Goal: Use online tool/utility: Use online tool/utility

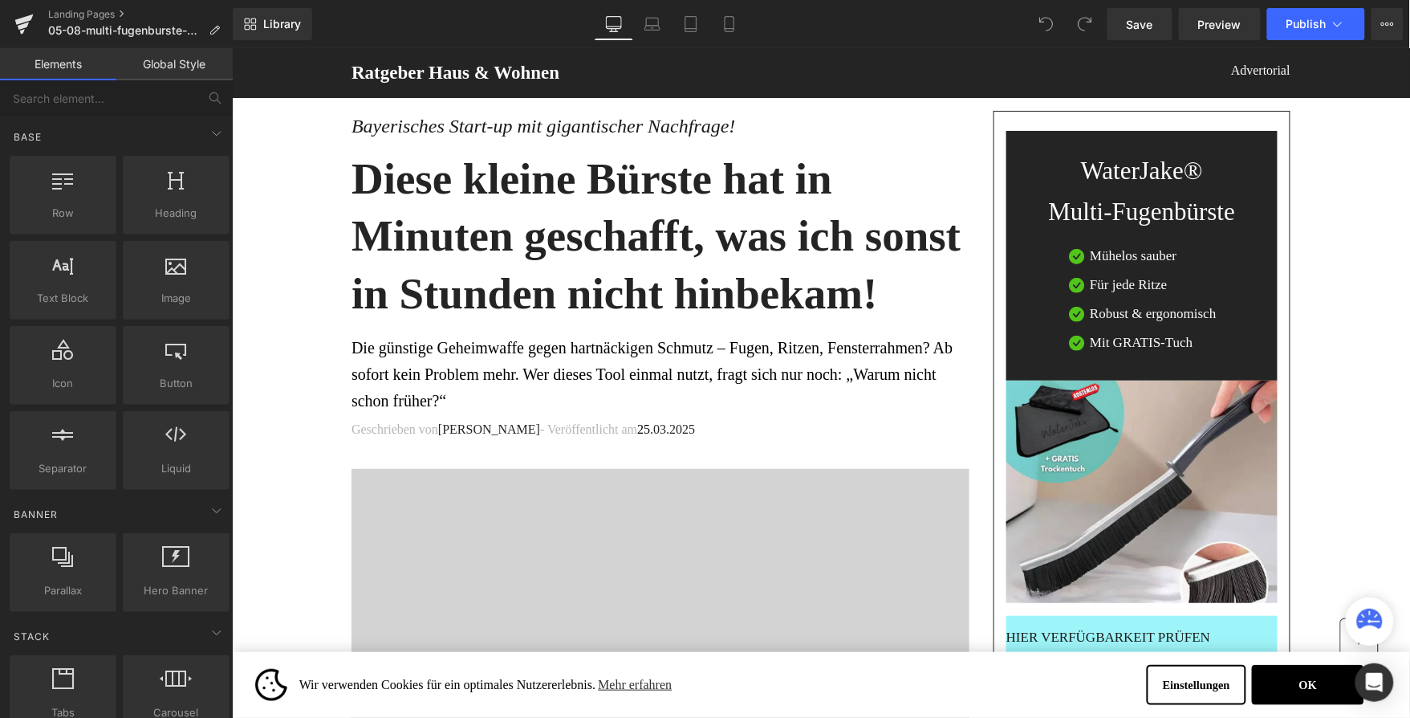
click at [231, 47] on div at bounding box center [231, 47] width 0 height 0
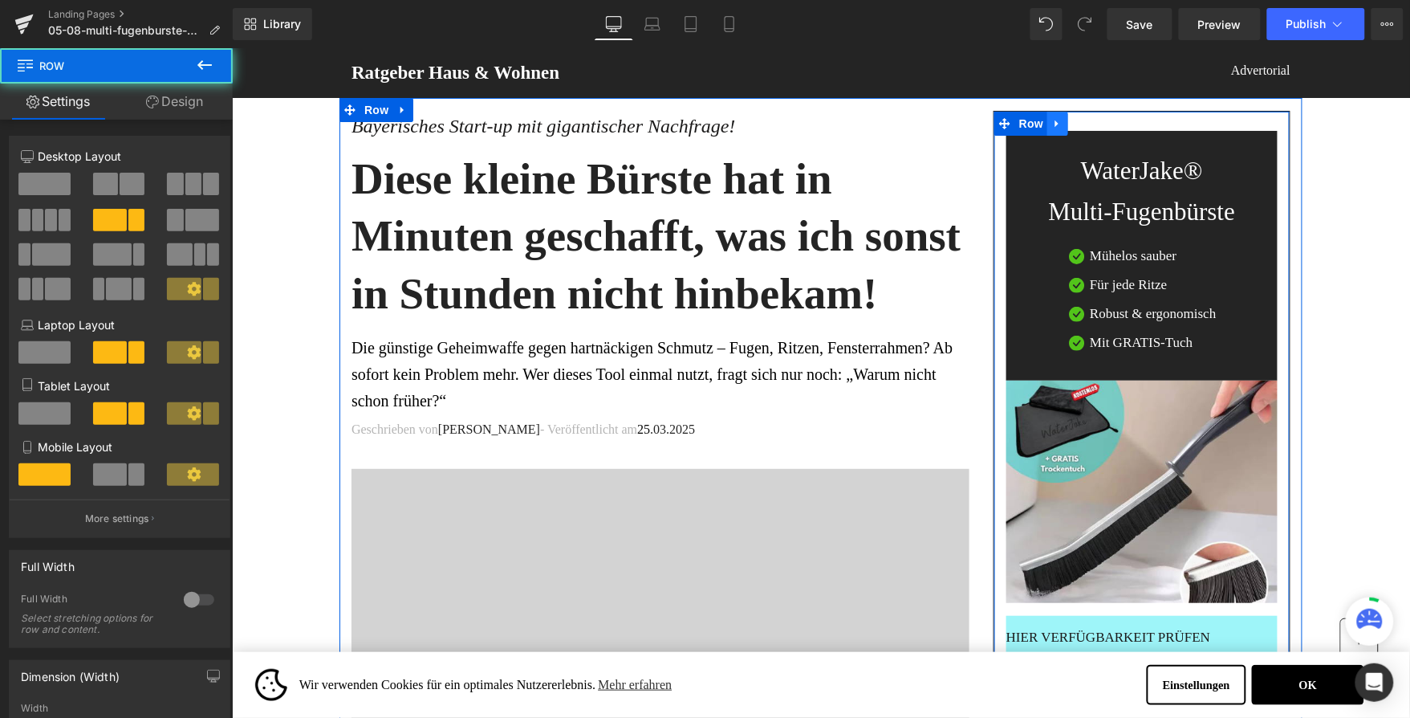
click at [1055, 117] on icon at bounding box center [1057, 122] width 11 height 12
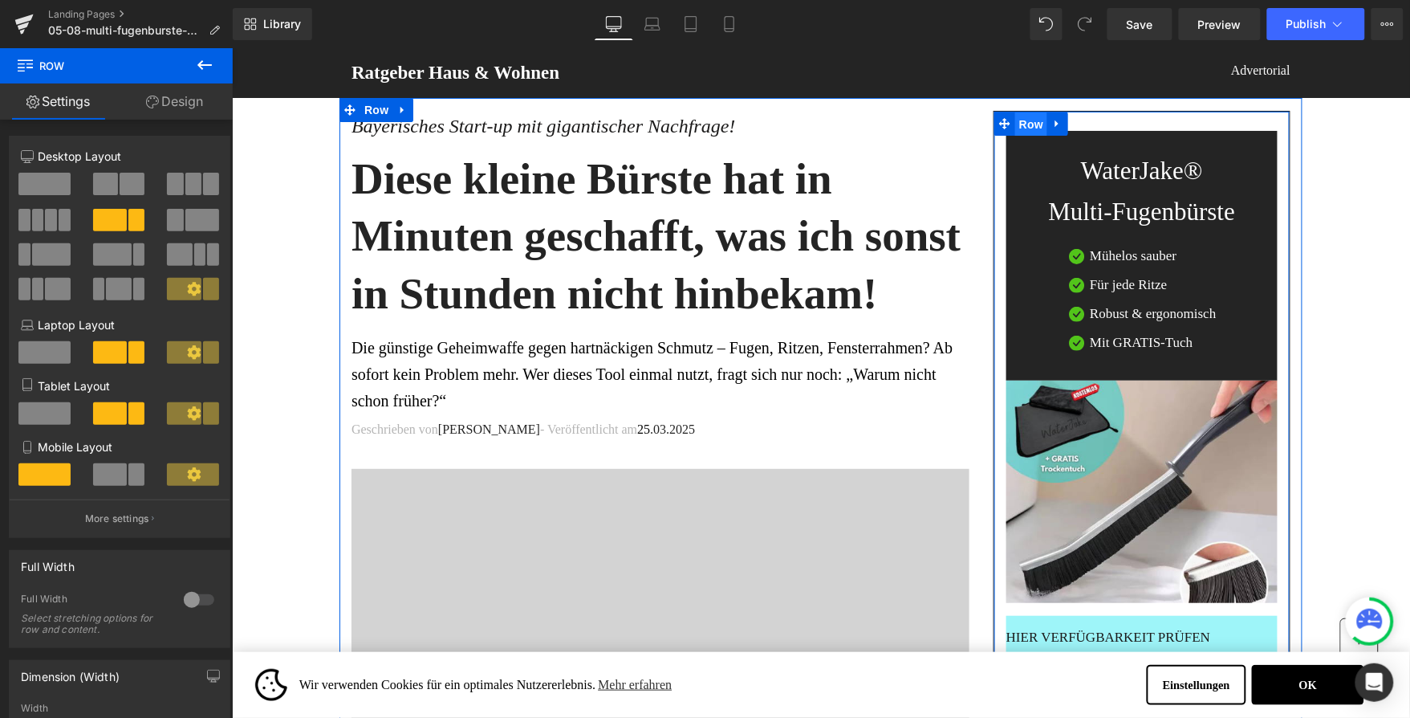
click at [1015, 127] on span "Row" at bounding box center [1031, 124] width 32 height 24
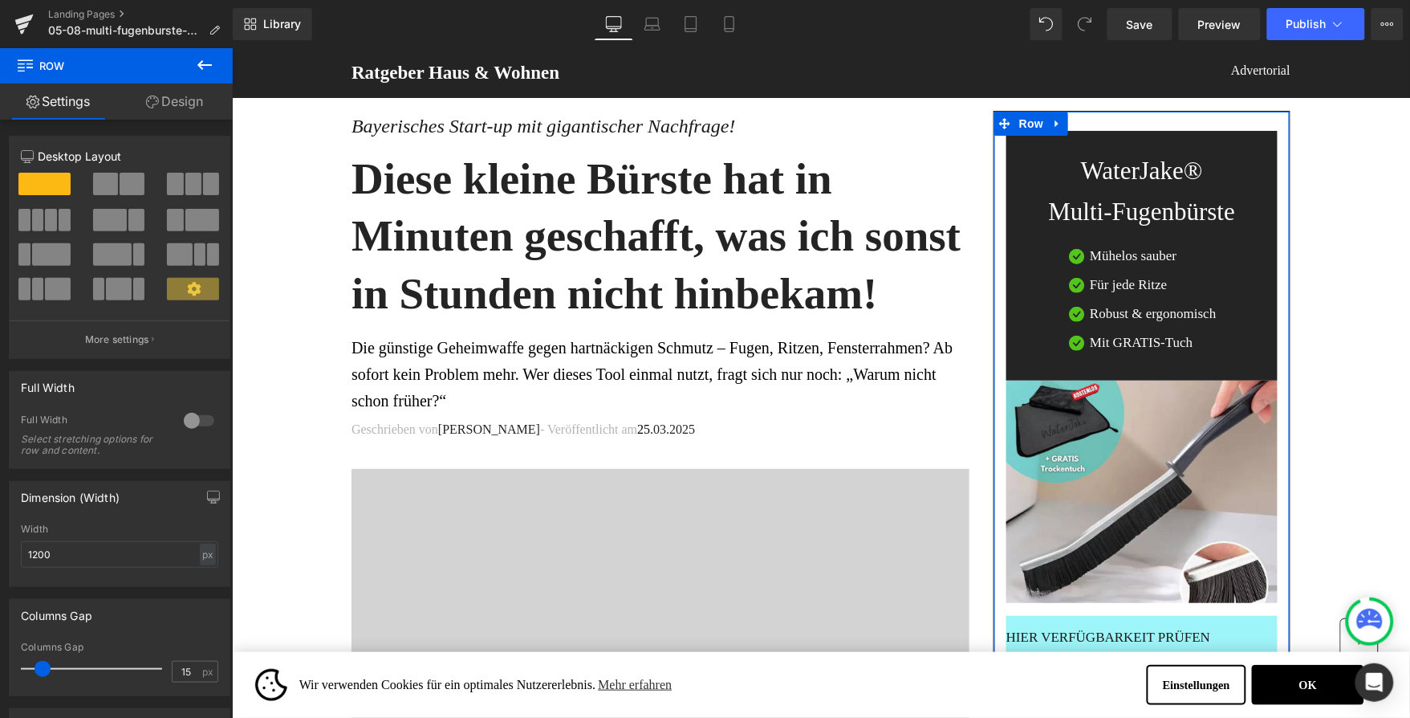
click at [174, 100] on link "Design" at bounding box center [174, 101] width 116 height 36
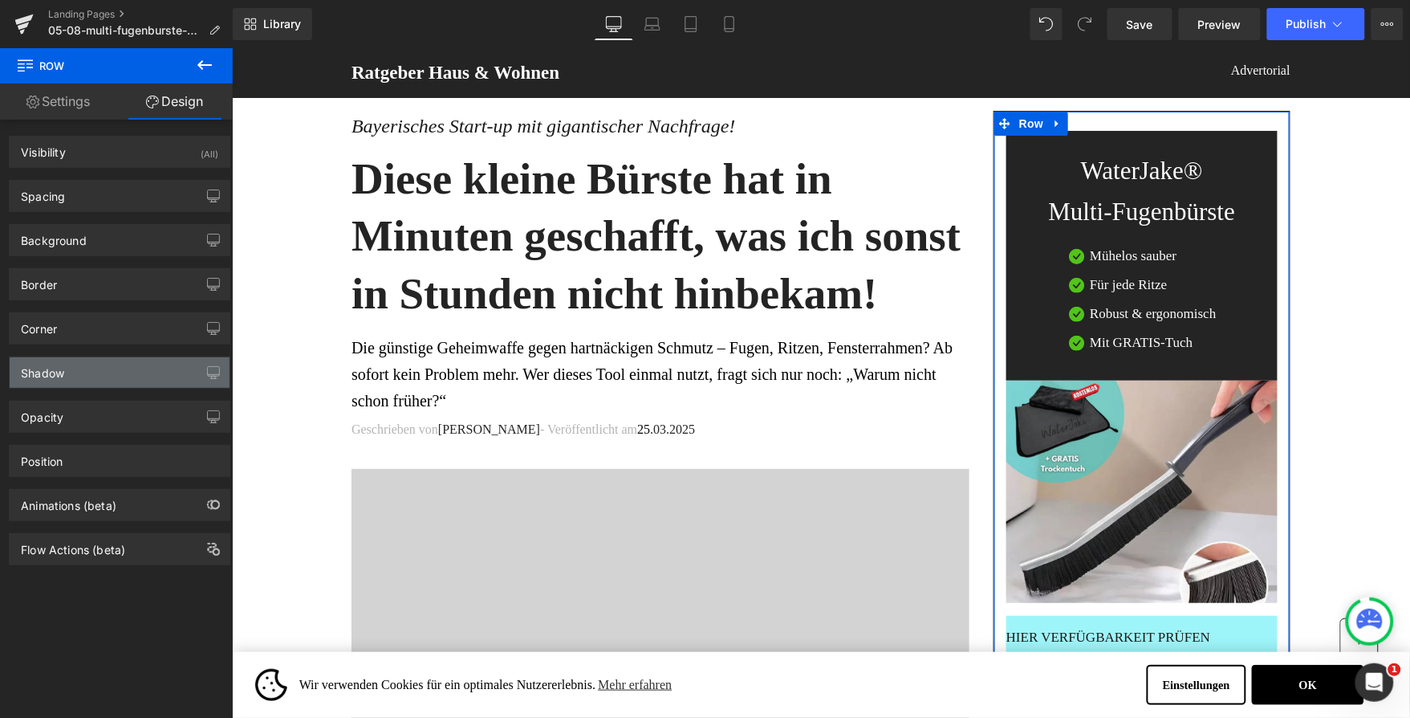
click at [86, 368] on div "Shadow" at bounding box center [120, 372] width 220 height 31
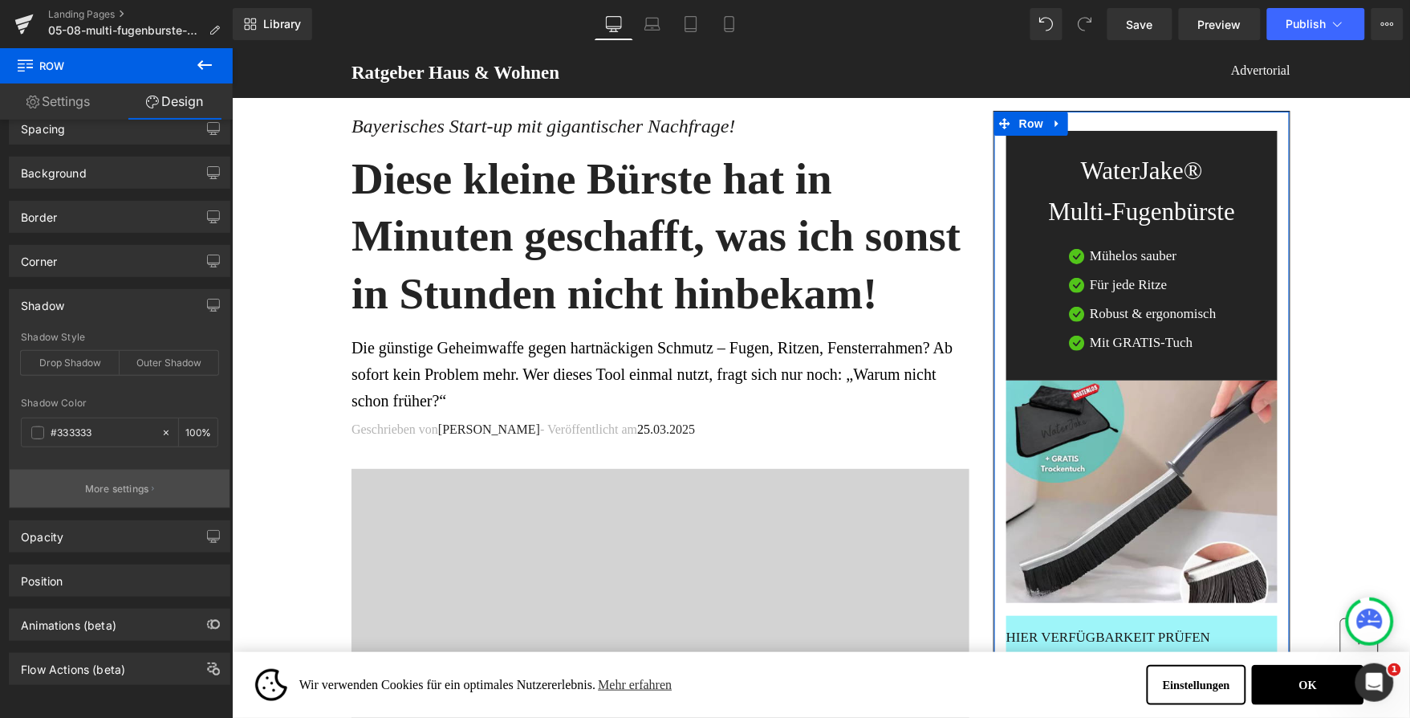
scroll to position [82, 0]
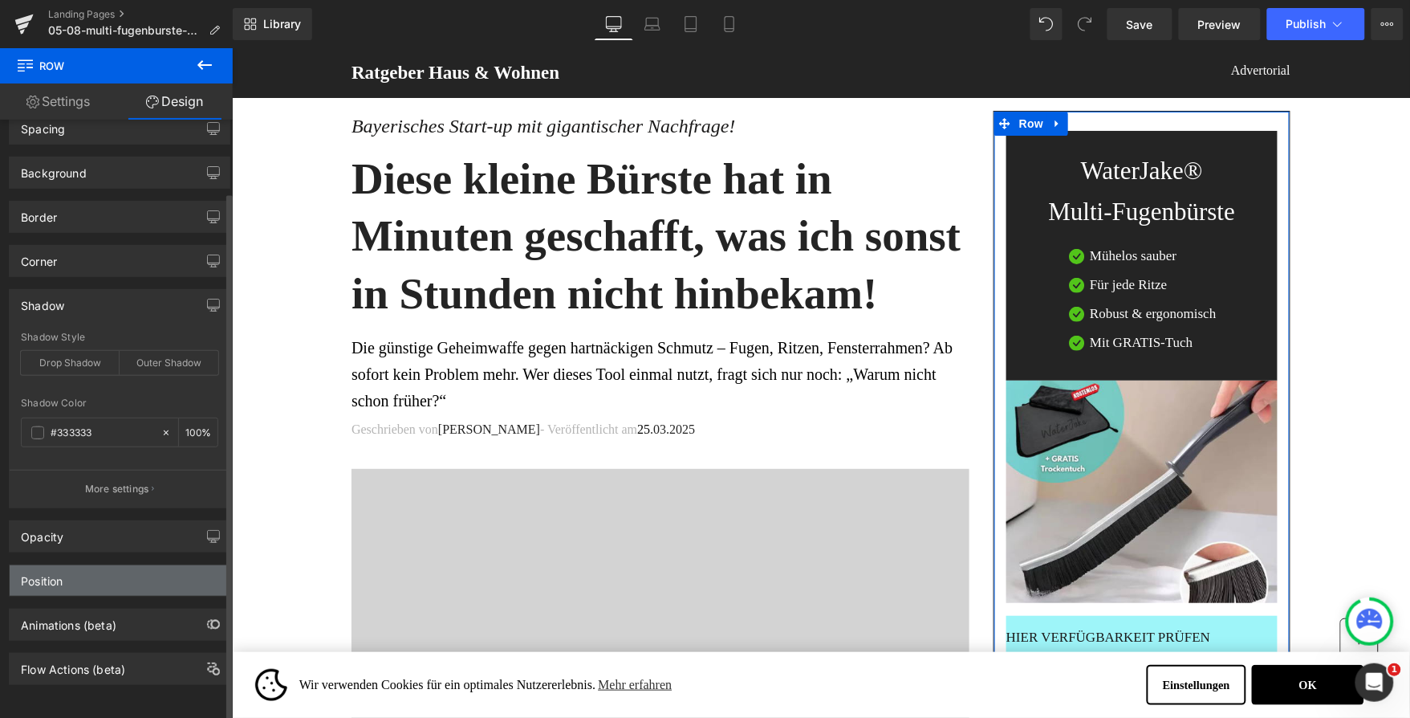
click at [72, 572] on div "Position" at bounding box center [120, 580] width 220 height 31
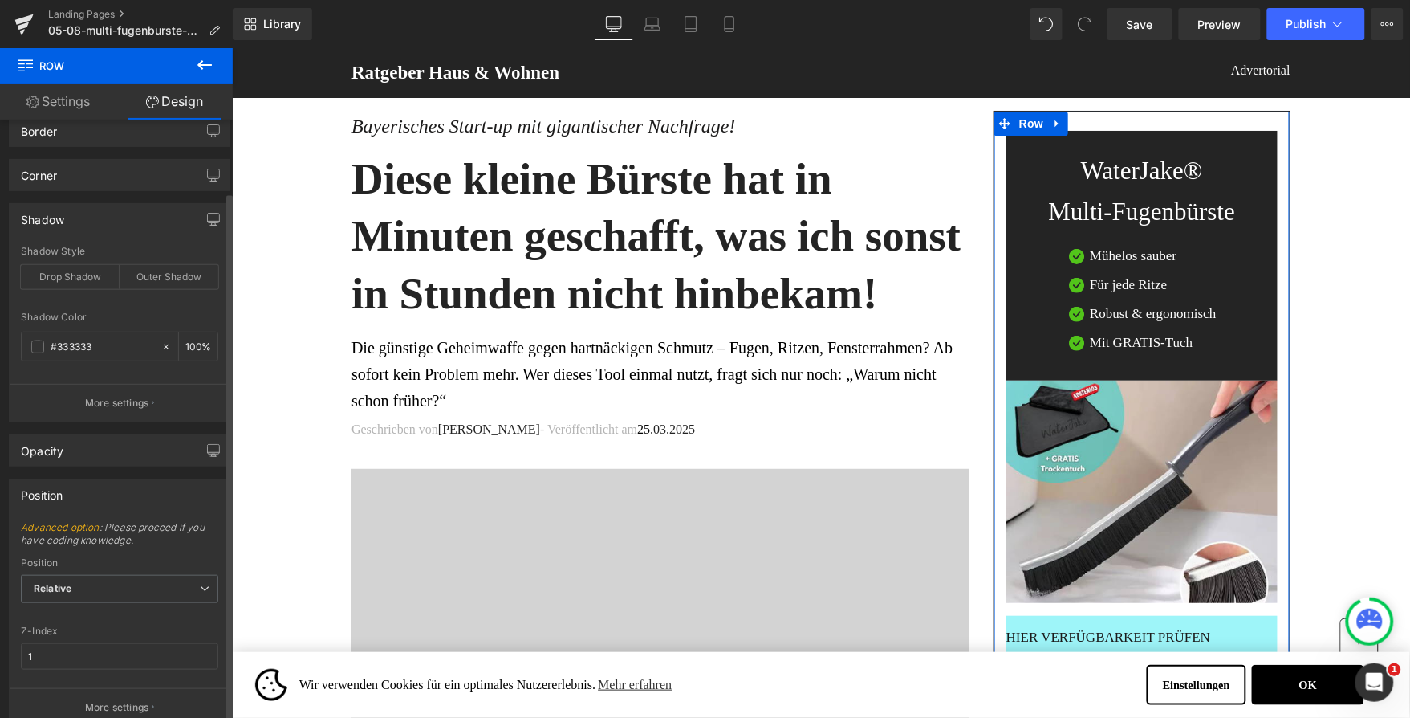
scroll to position [298, 0]
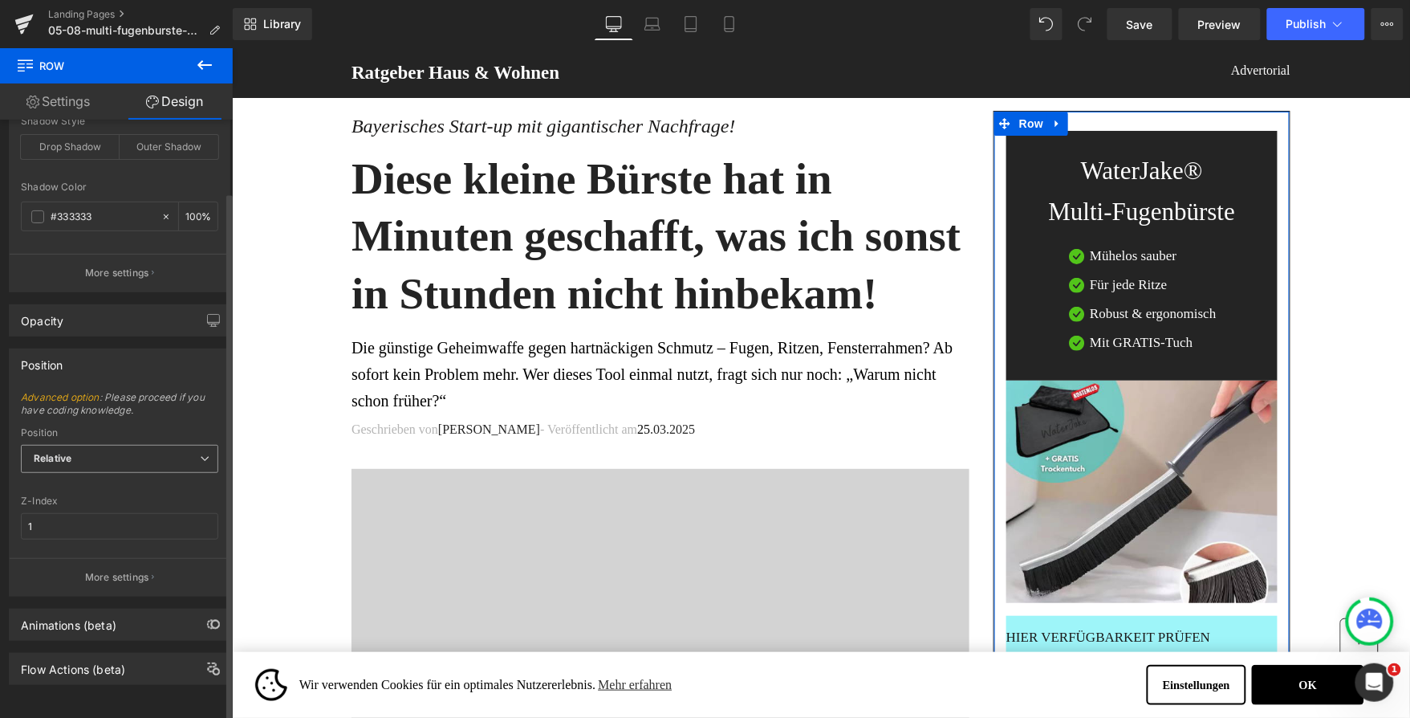
click at [114, 445] on span "Relative" at bounding box center [119, 459] width 197 height 28
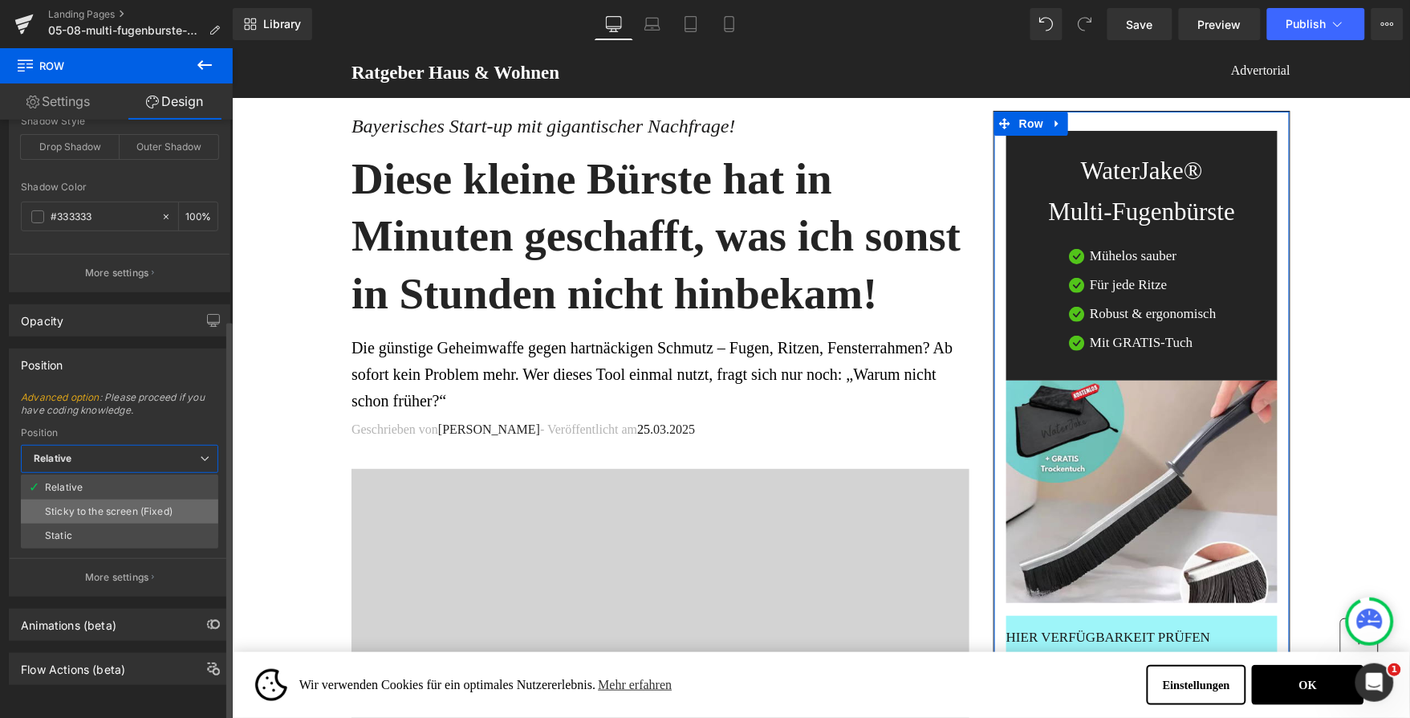
click at [118, 506] on div "Sticky to the screen (Fixed)" at bounding box center [109, 511] width 128 height 11
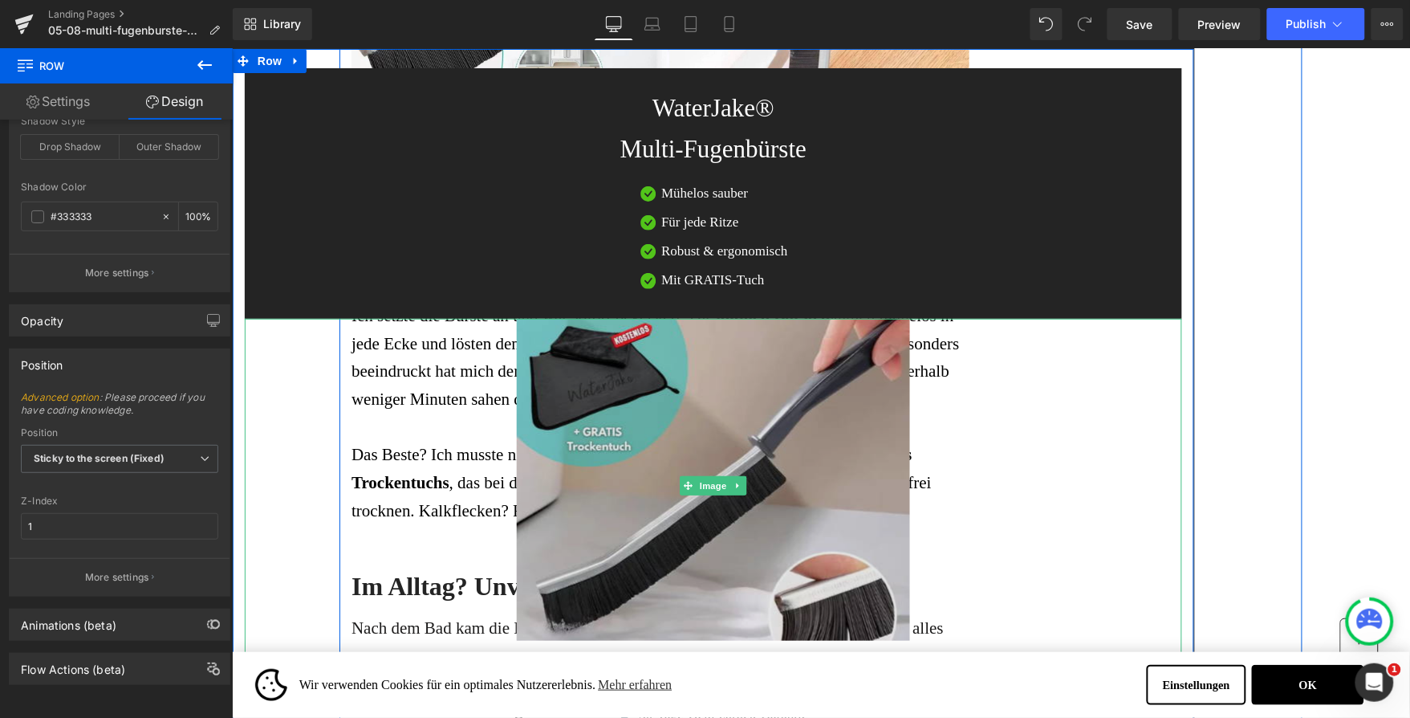
scroll to position [1969, 0]
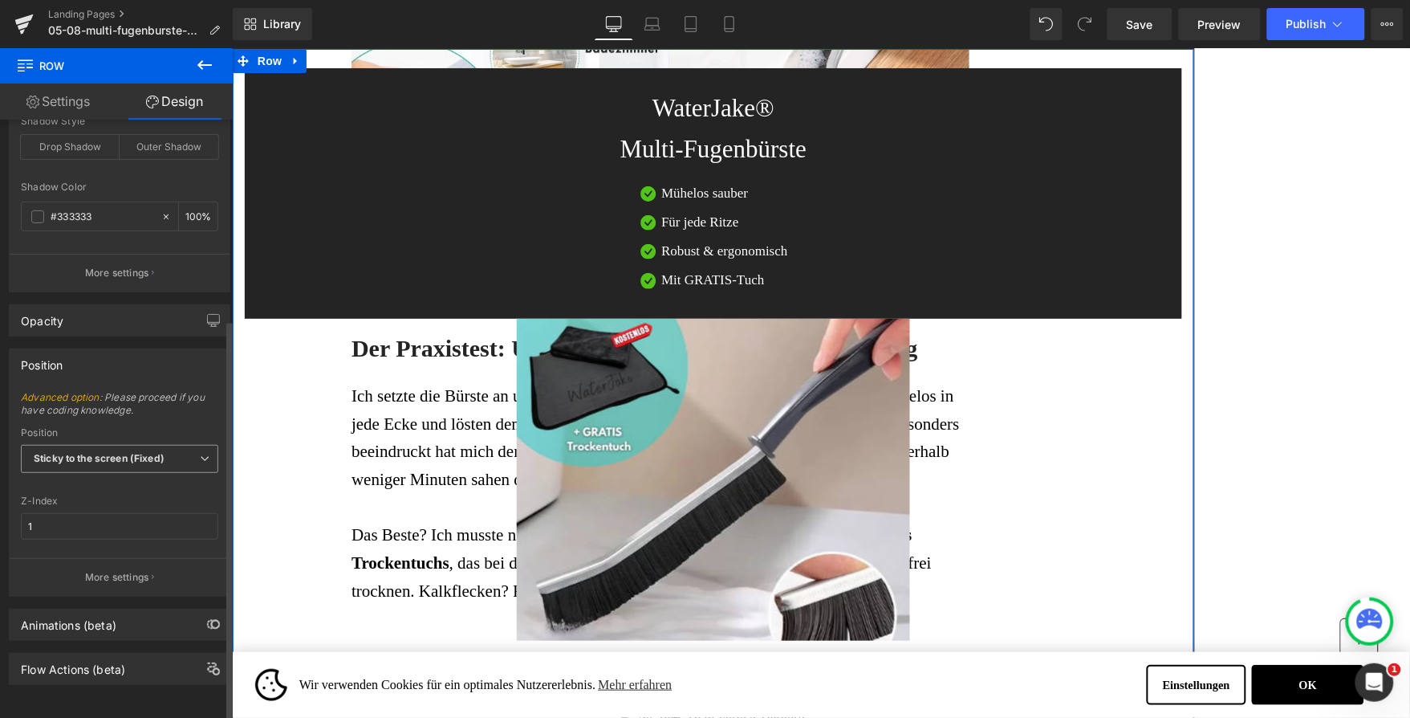
click at [127, 452] on b "Sticky to the screen (Fixed)" at bounding box center [99, 458] width 131 height 12
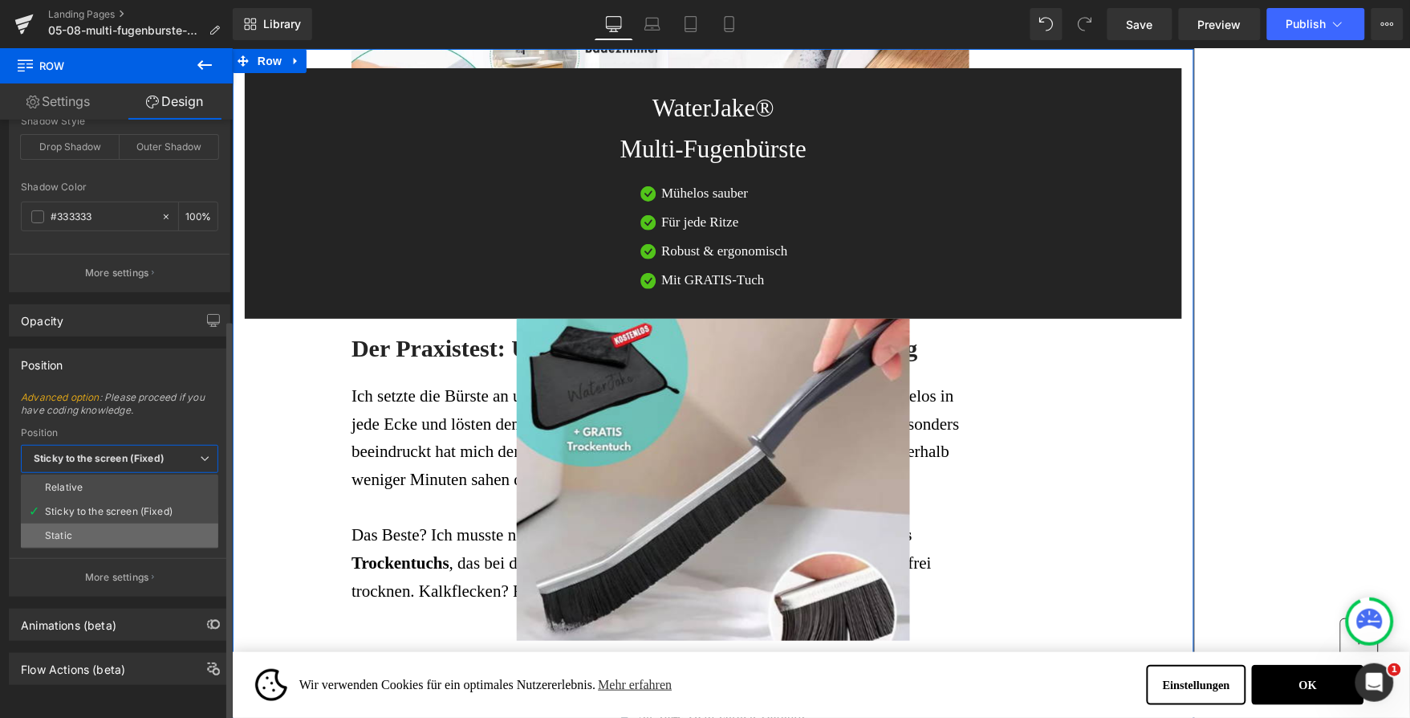
click at [102, 523] on li "Static" at bounding box center [119, 535] width 197 height 24
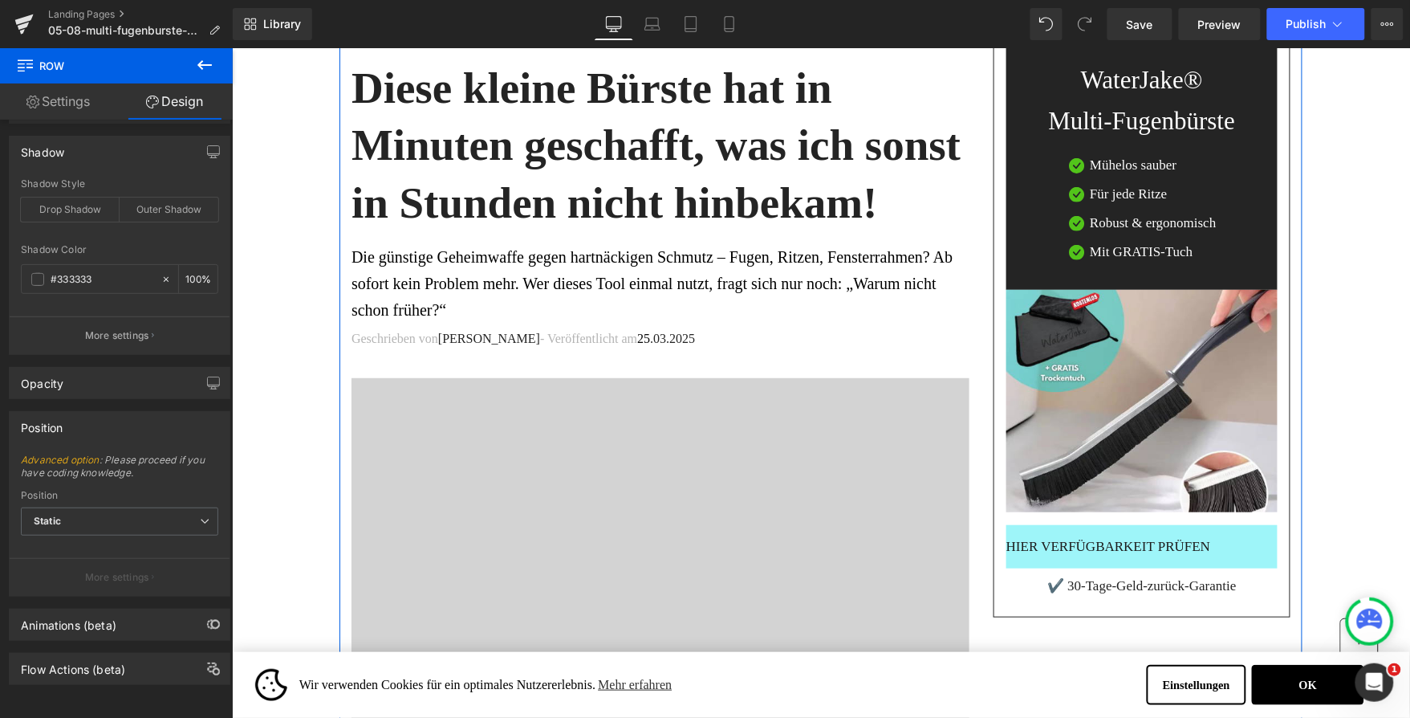
scroll to position [0, 0]
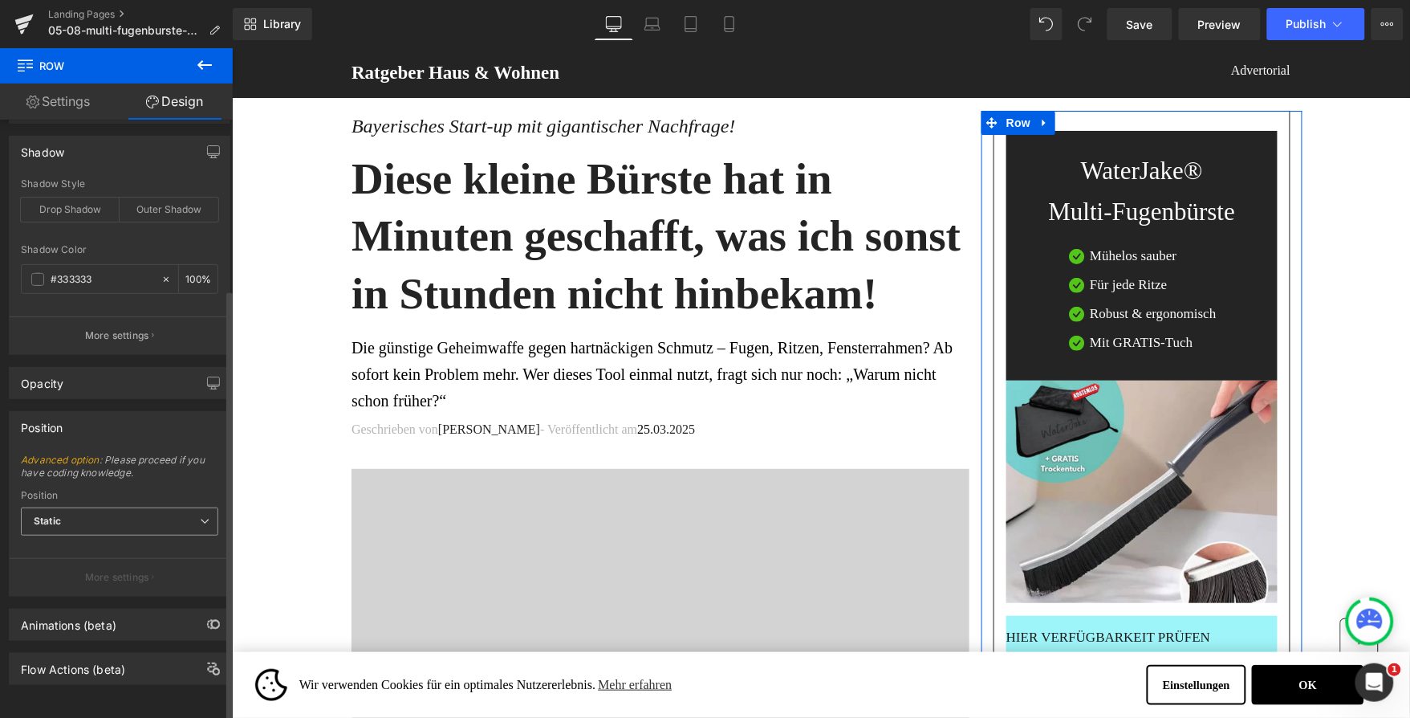
click at [92, 519] on span "Static" at bounding box center [119, 521] width 197 height 28
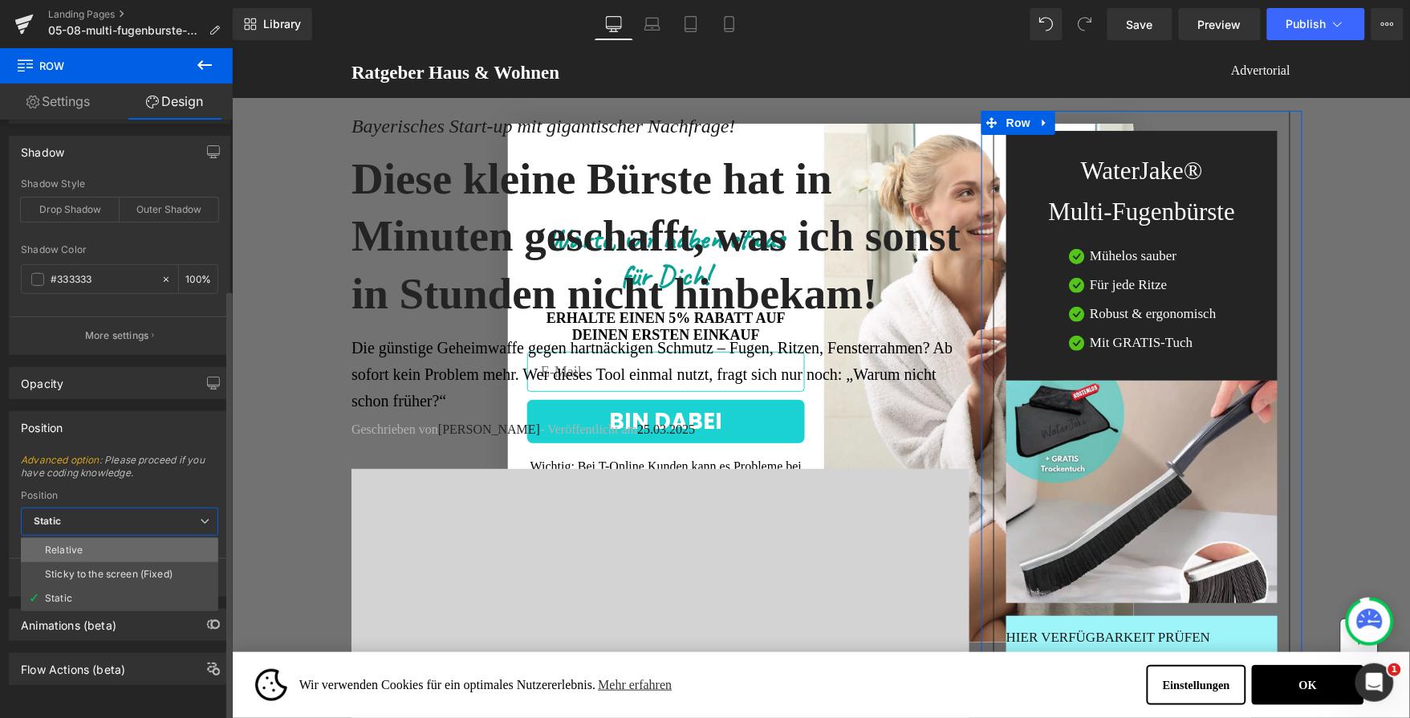
click at [97, 543] on li "Relative" at bounding box center [119, 550] width 197 height 24
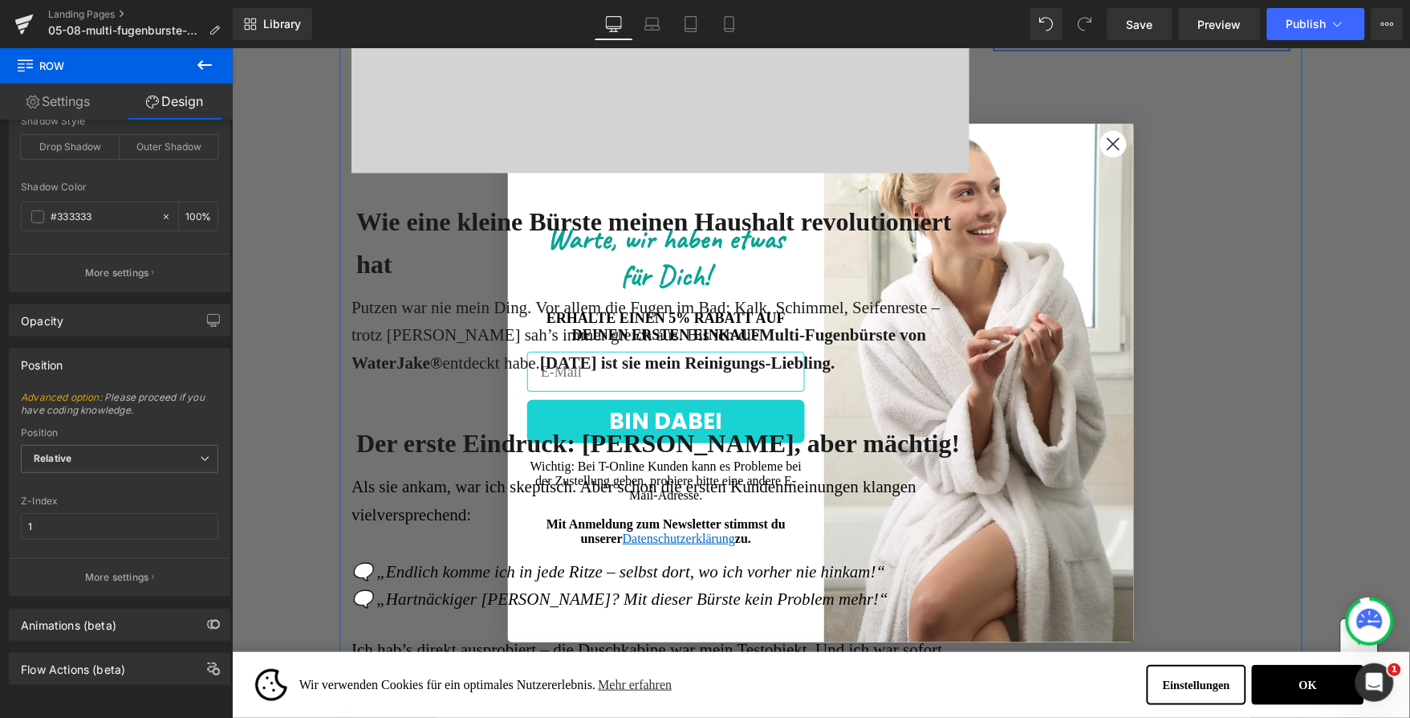
scroll to position [1319, 0]
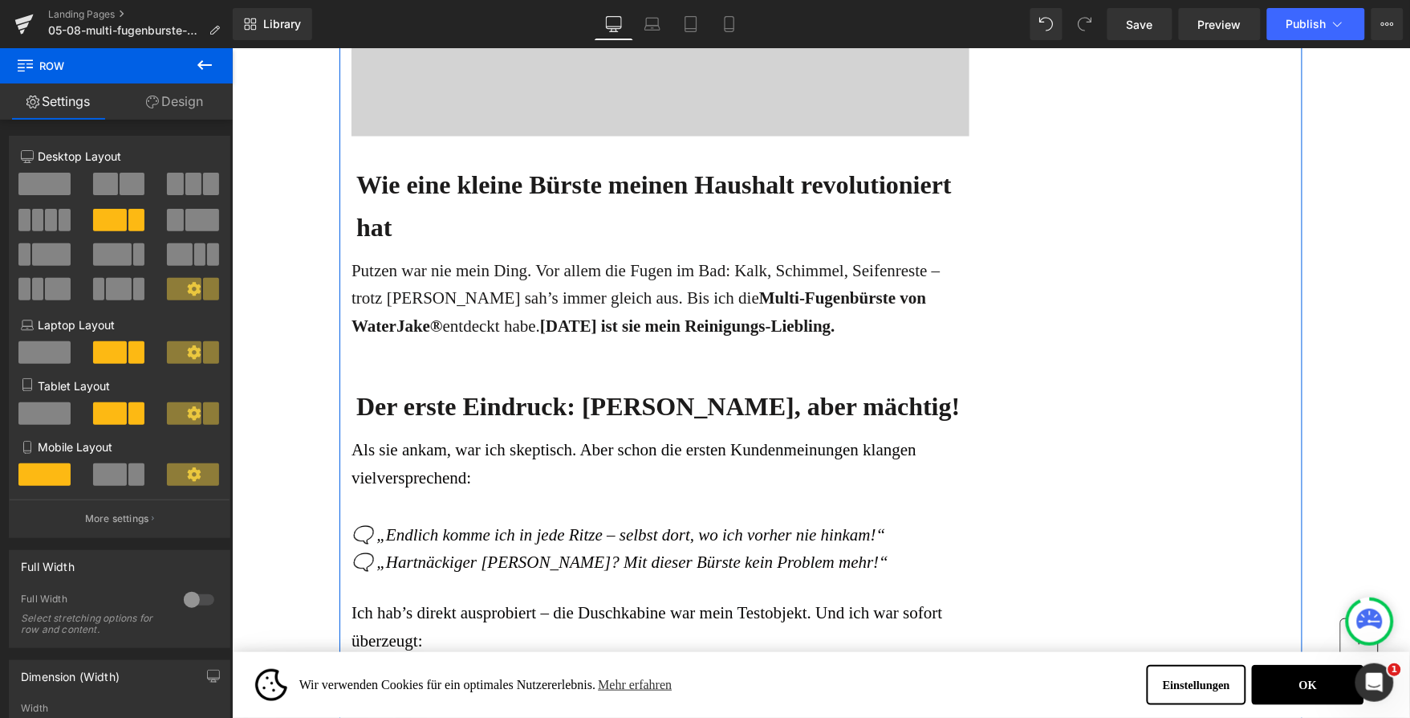
scroll to position [0, 0]
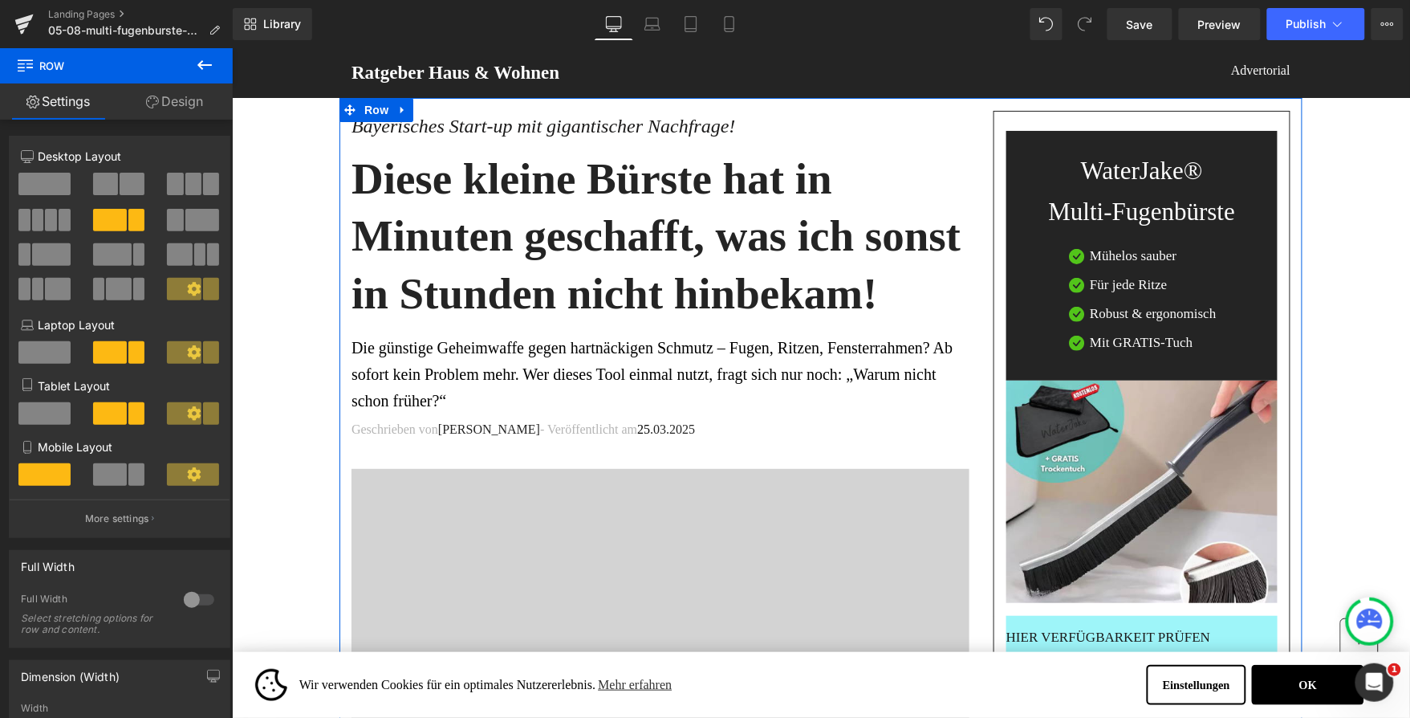
click at [901, 153] on h1 "Diese kleine Bürste hat in Minuten geschafft, was ich sonst in Stunden nicht hi…" at bounding box center [660, 235] width 618 height 173
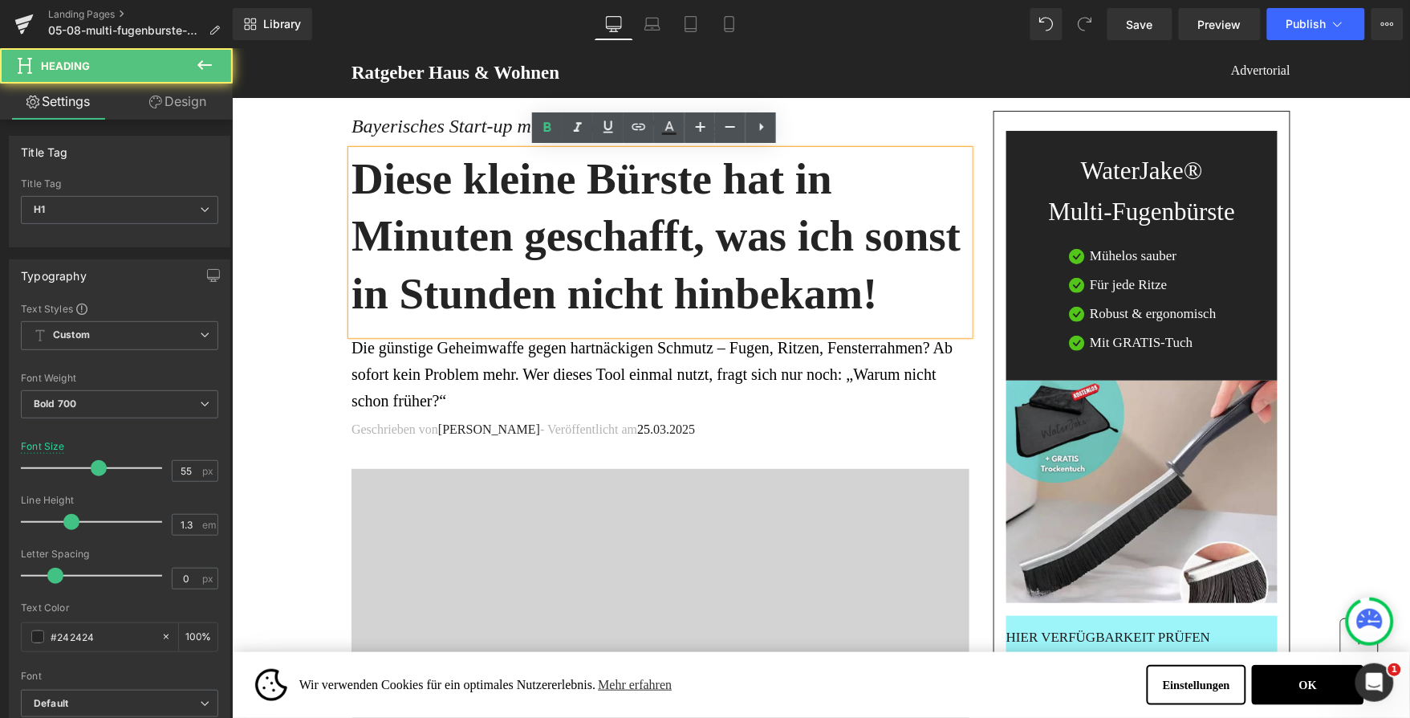
click at [1038, 137] on div "WaterJake® Multi-Fugenbürste Heading Image Mühelos sauber Text Block Image Für …" at bounding box center [1141, 255] width 271 height 250
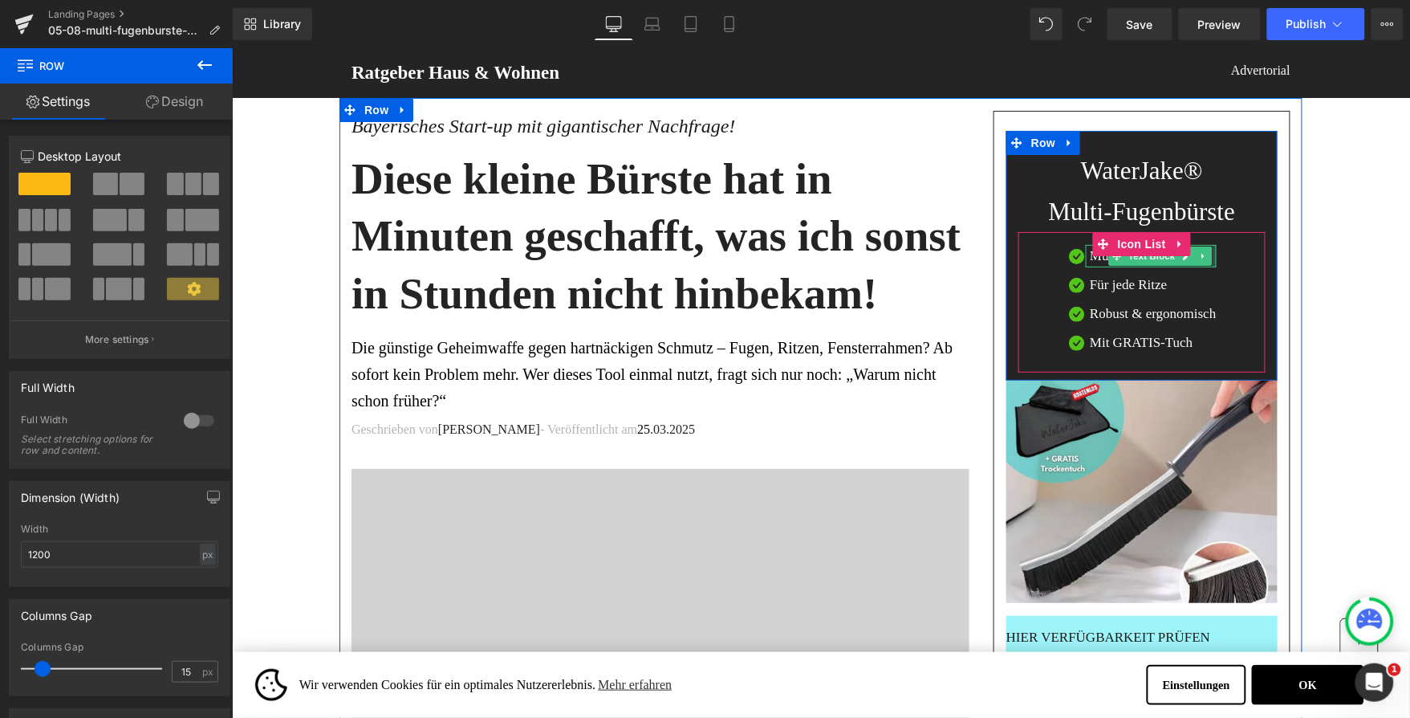
click at [1212, 247] on div at bounding box center [1214, 255] width 4 height 22
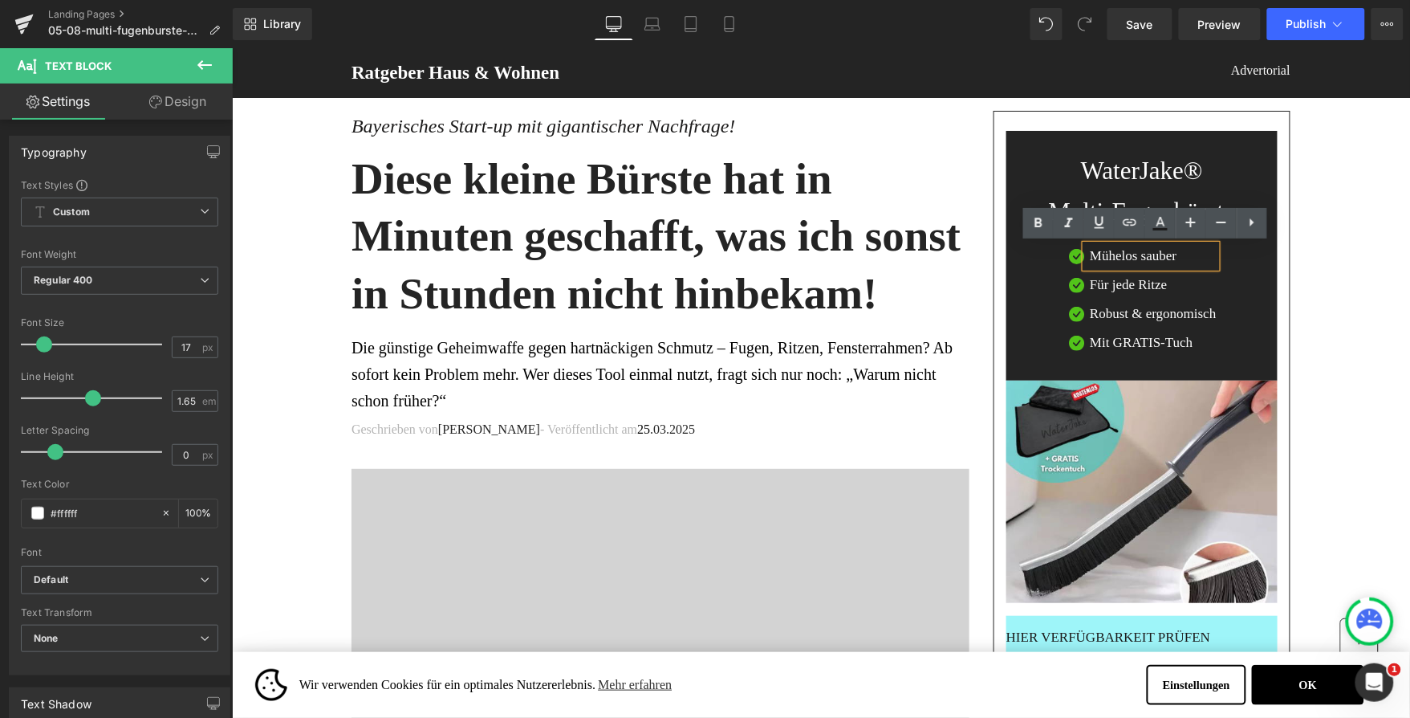
click at [1034, 143] on div "WaterJake® Multi-Fugenbürste Heading Image Mühelos sauber Text Block Image Für …" at bounding box center [1141, 255] width 271 height 250
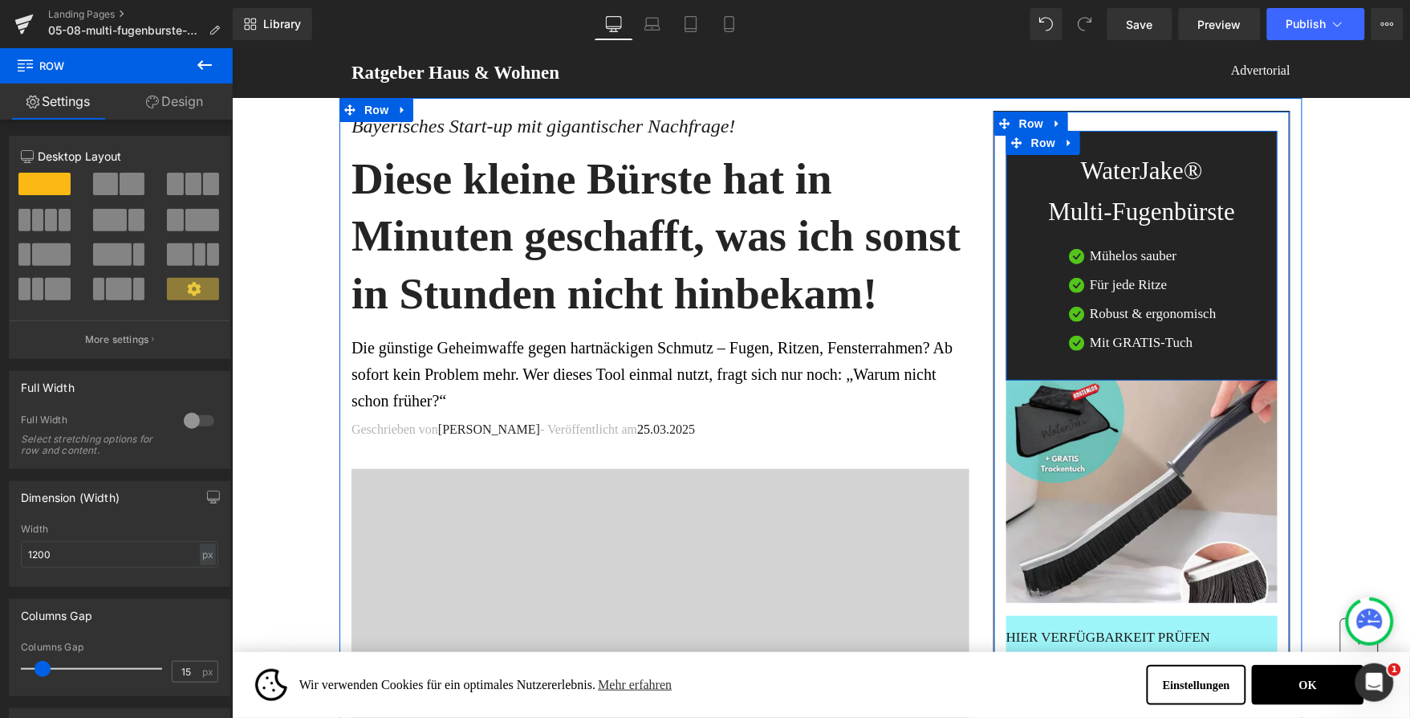
click at [1025, 141] on div "WaterJake® Multi-Fugenbürste Heading Image Mühelos sauber Text Block Image Für …" at bounding box center [1141, 255] width 271 height 250
click at [1028, 145] on span "Row" at bounding box center [1043, 142] width 32 height 24
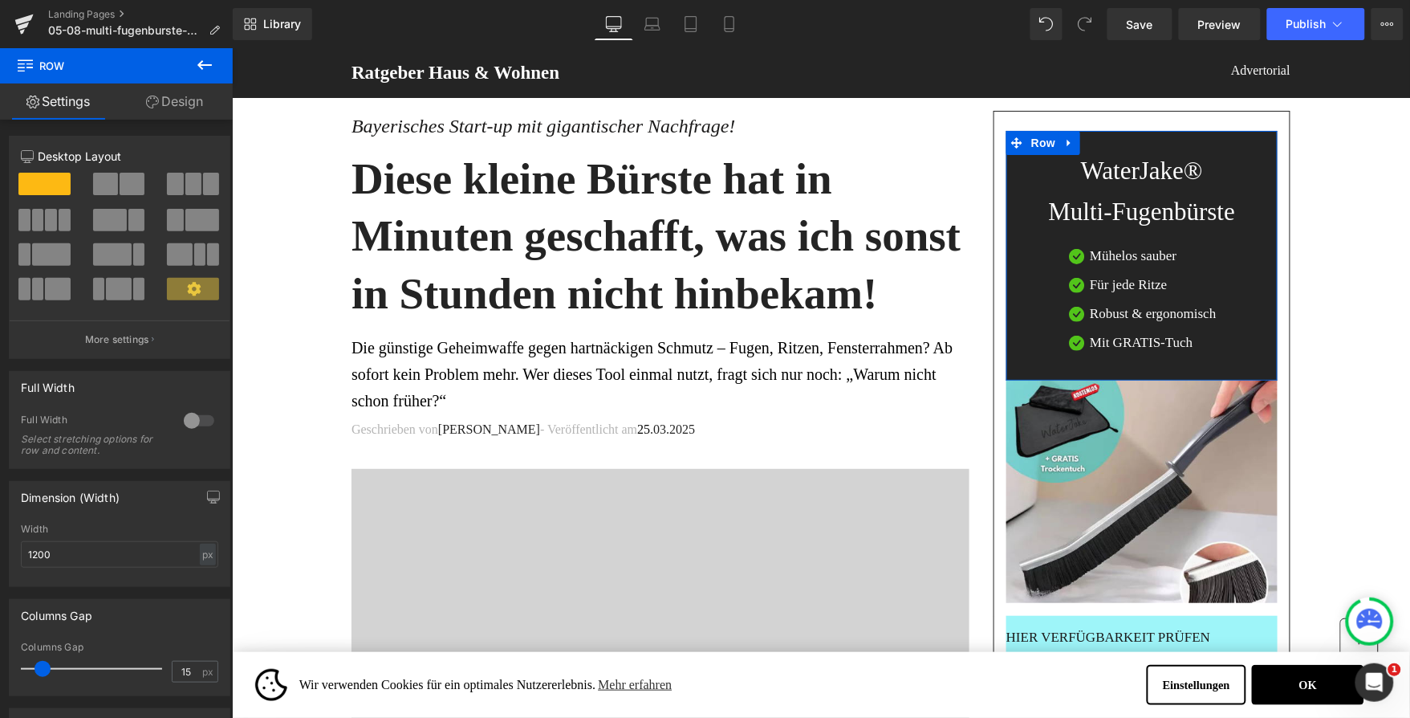
click at [163, 105] on link "Design" at bounding box center [174, 101] width 116 height 36
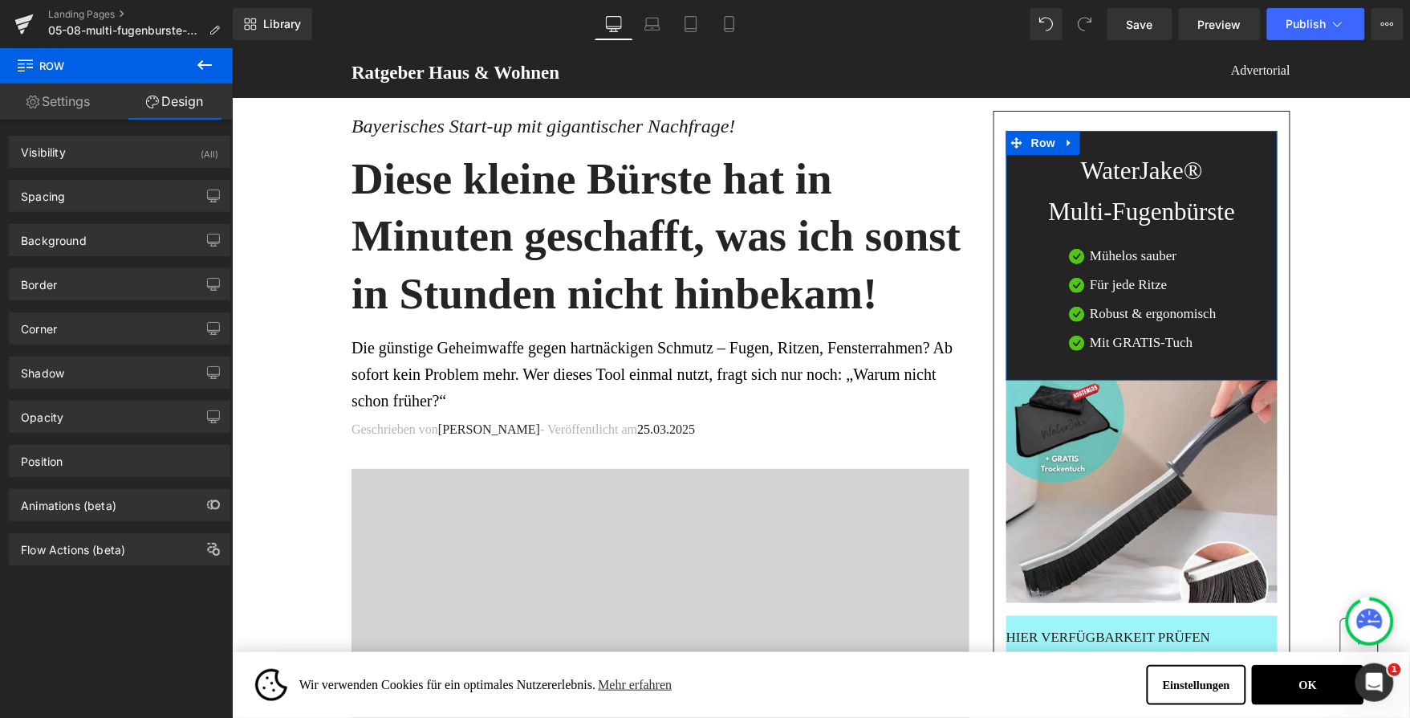
click at [40, 443] on div "Position Advanced option : Please proceed if you have coding knowledge. Relativ…" at bounding box center [120, 455] width 240 height 44
click at [41, 451] on div "Position" at bounding box center [42, 457] width 42 height 22
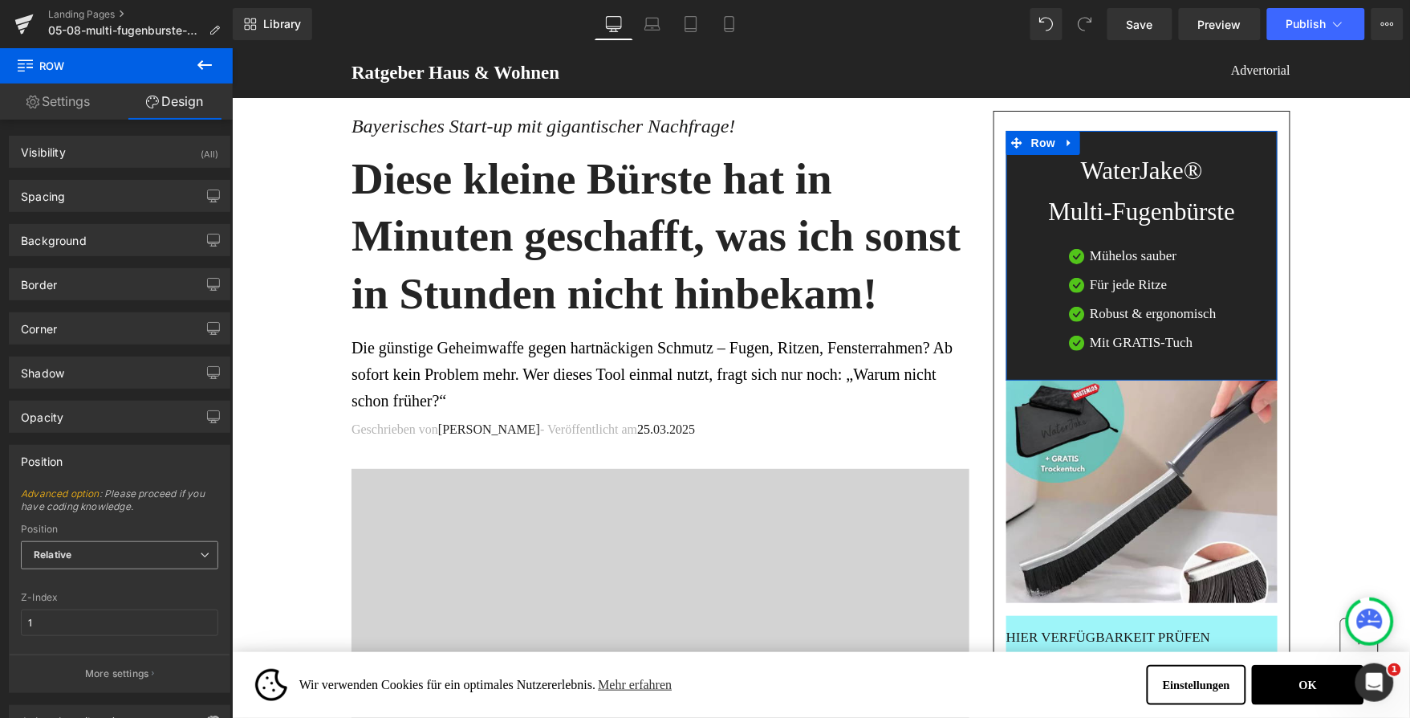
click at [80, 559] on span "Relative" at bounding box center [119, 555] width 197 height 28
click at [96, 613] on div "Sticky to the screen (Fixed)" at bounding box center [109, 607] width 128 height 11
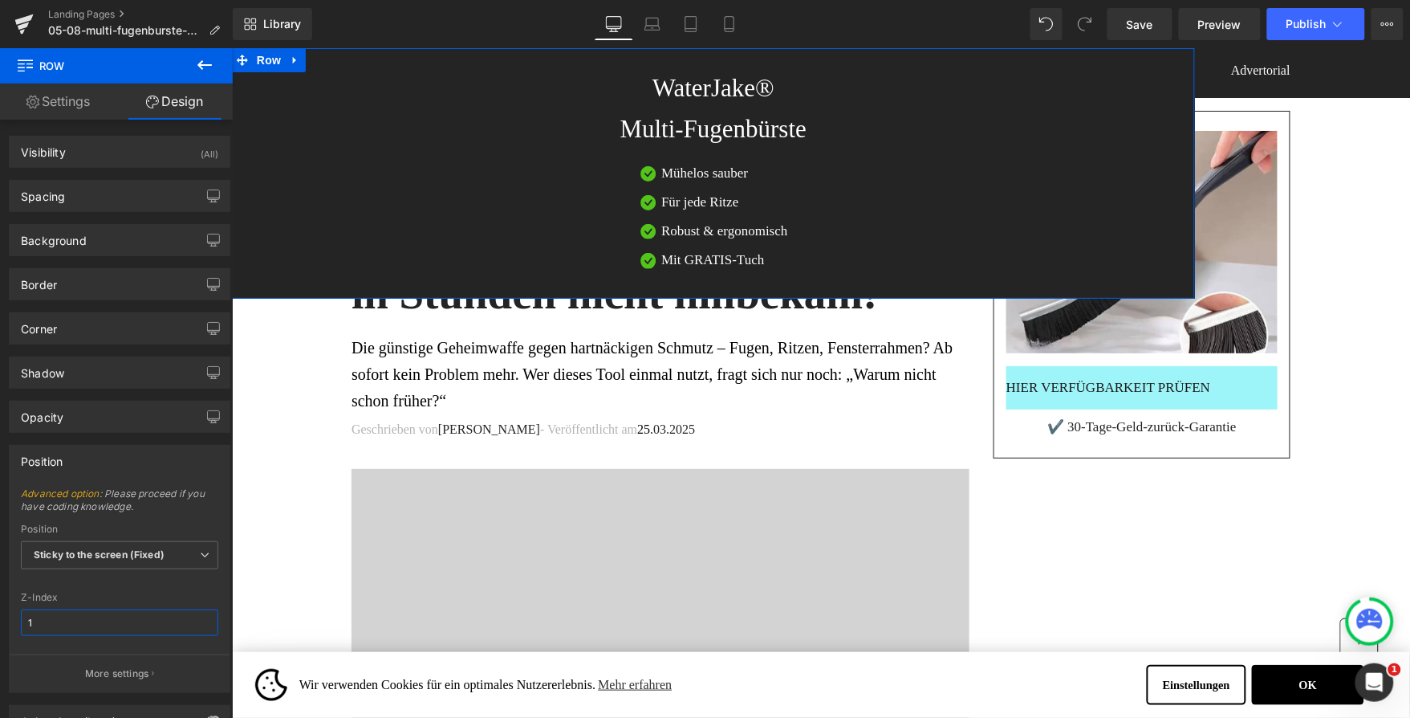
click at [105, 629] on input "1" at bounding box center [119, 622] width 197 height 26
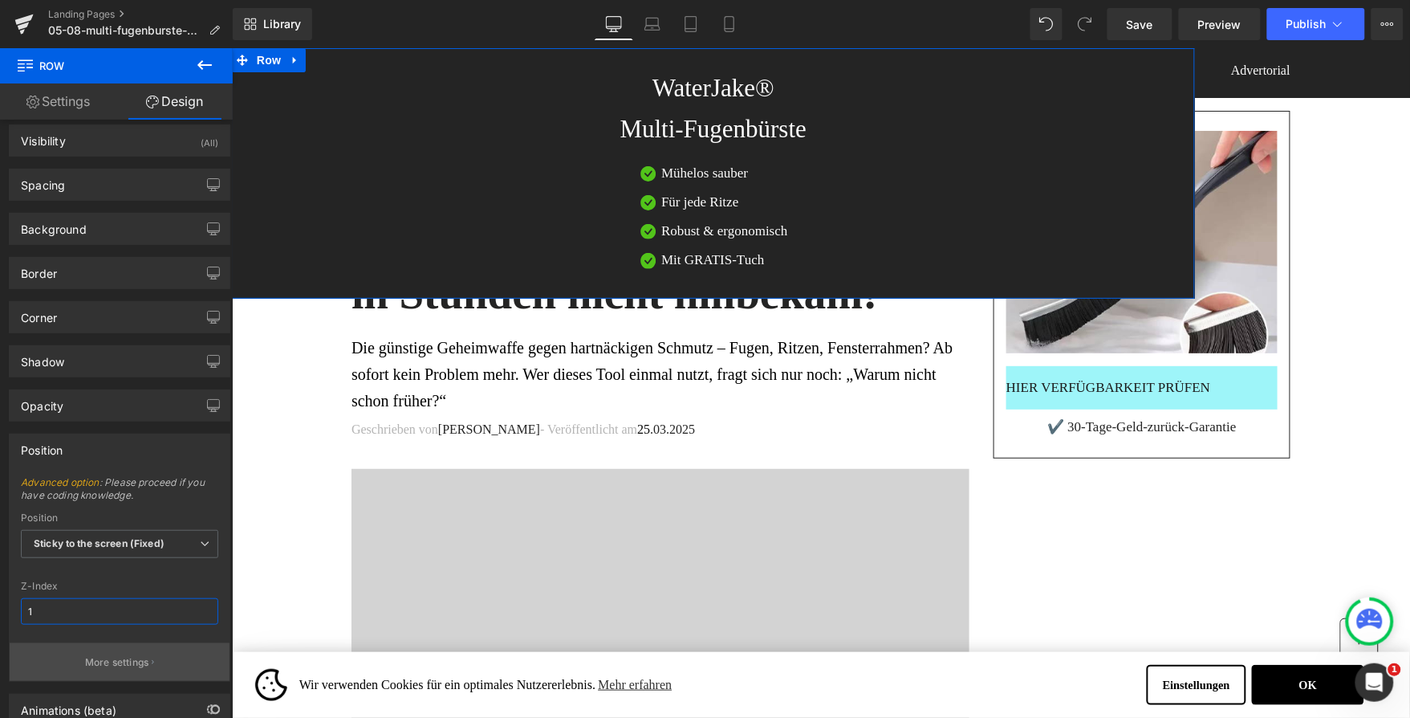
scroll to position [28, 0]
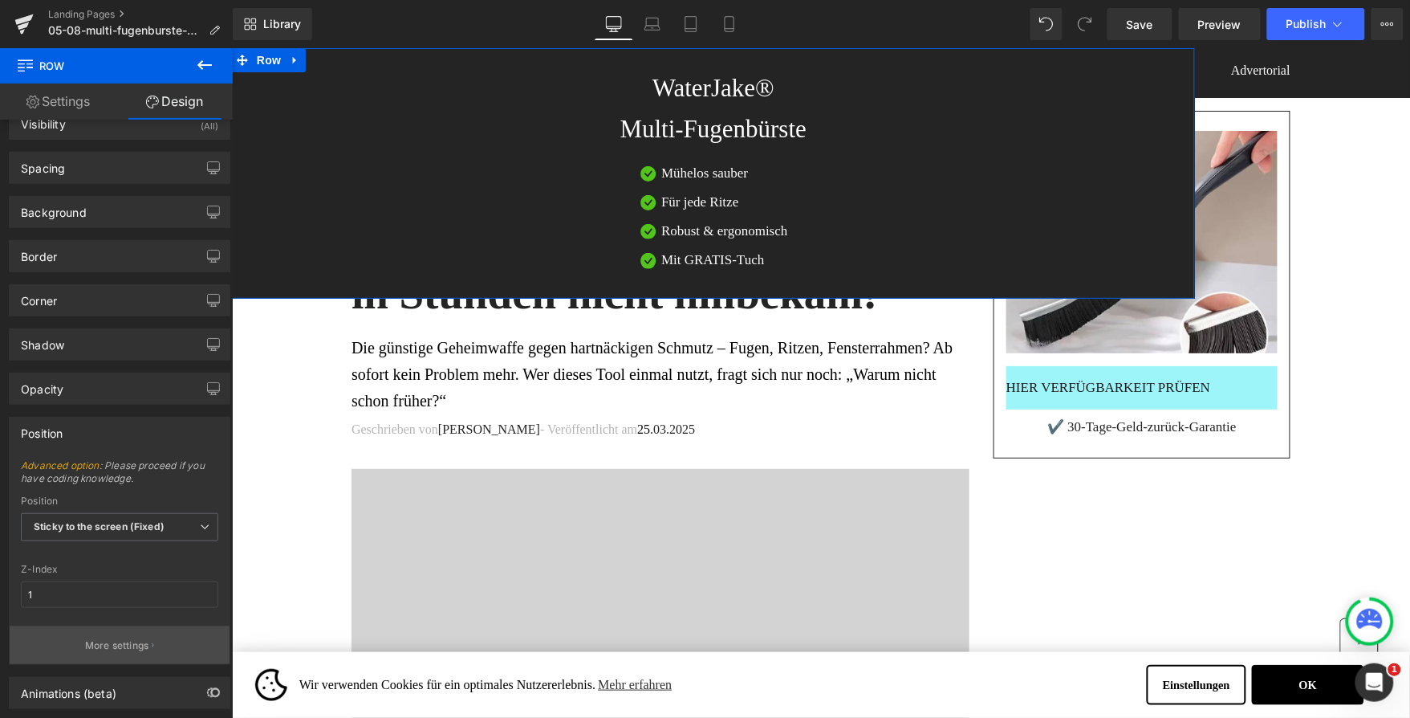
click at [109, 637] on button "More settings" at bounding box center [120, 645] width 220 height 38
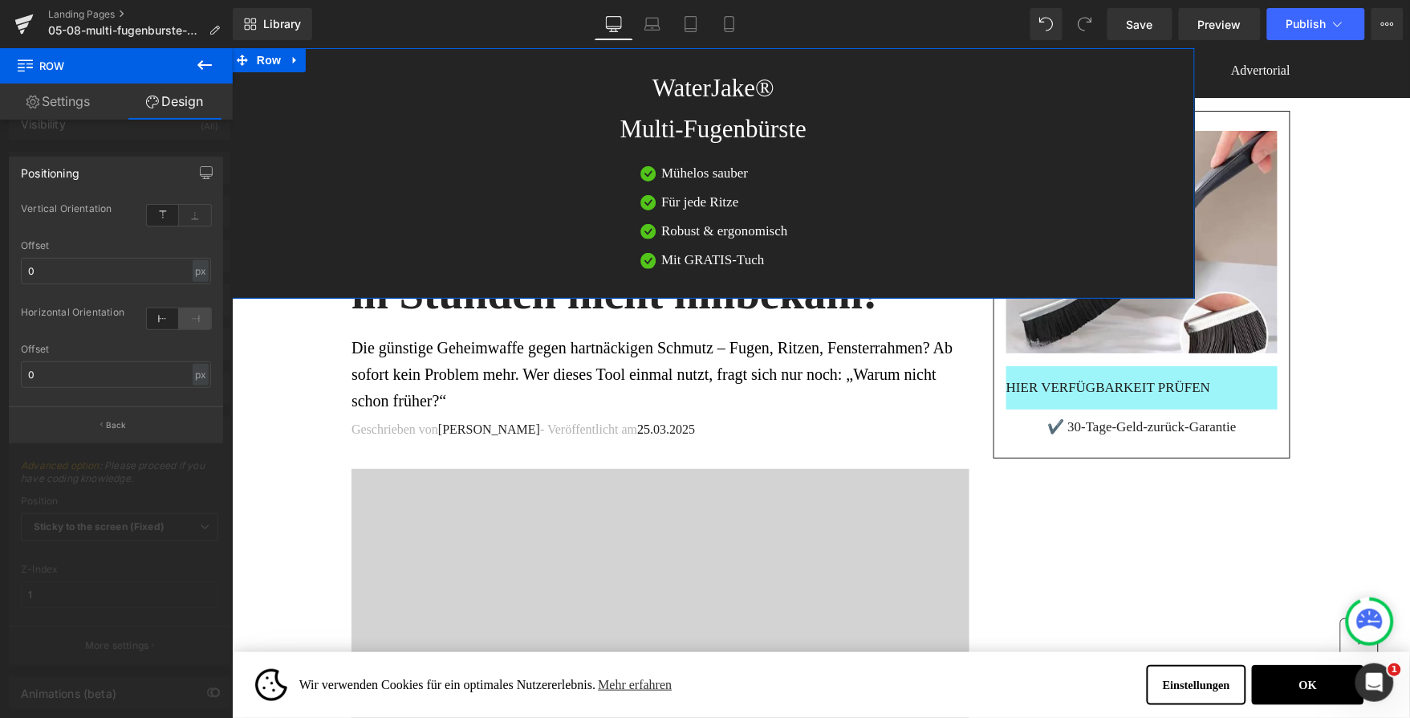
click at [201, 322] on icon at bounding box center [195, 318] width 32 height 21
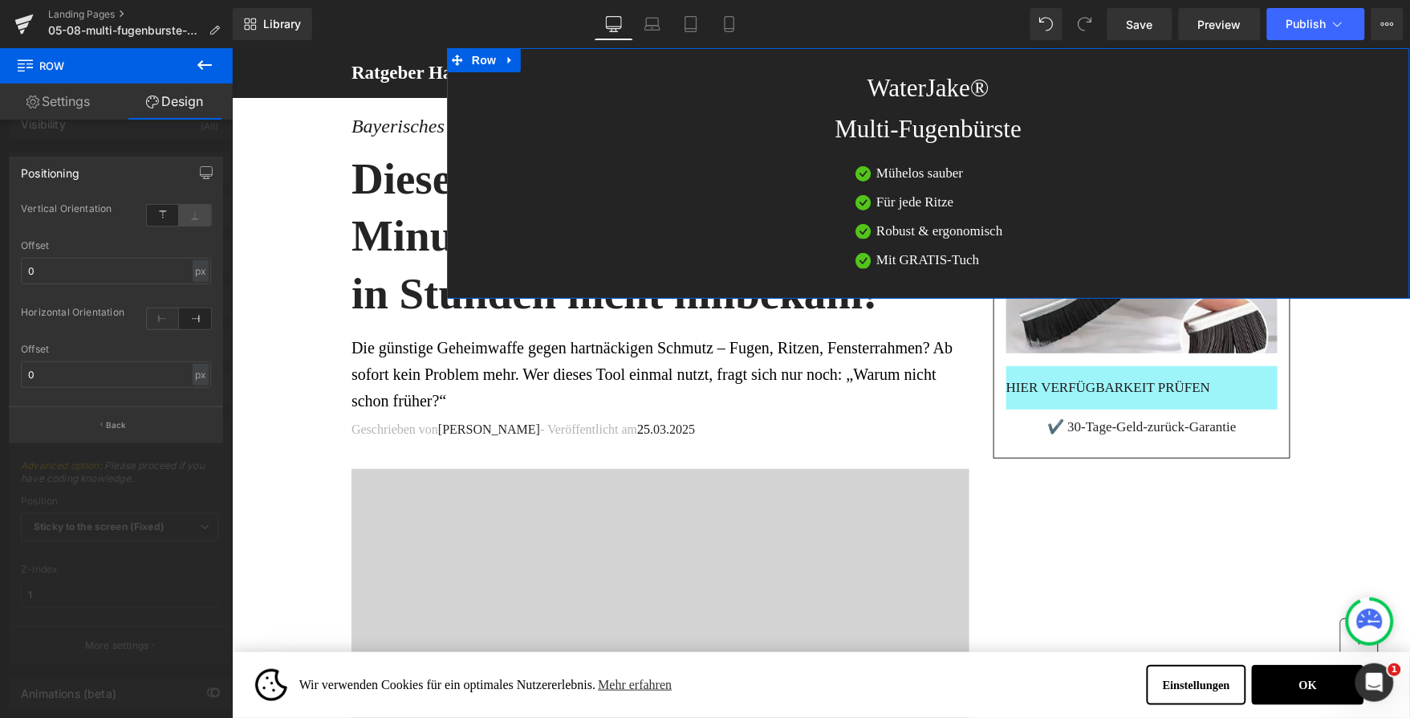
click at [190, 210] on icon at bounding box center [195, 215] width 32 height 21
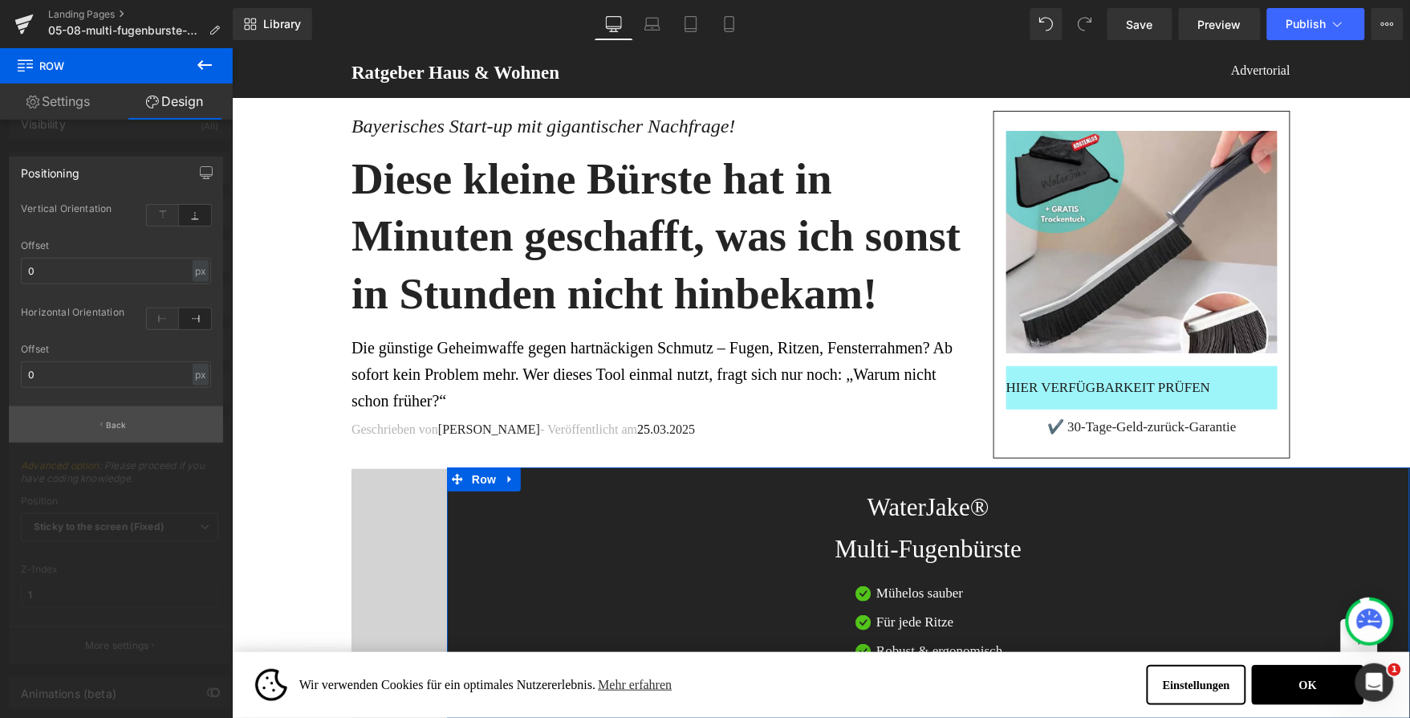
click at [115, 421] on p "Back" at bounding box center [116, 425] width 21 height 12
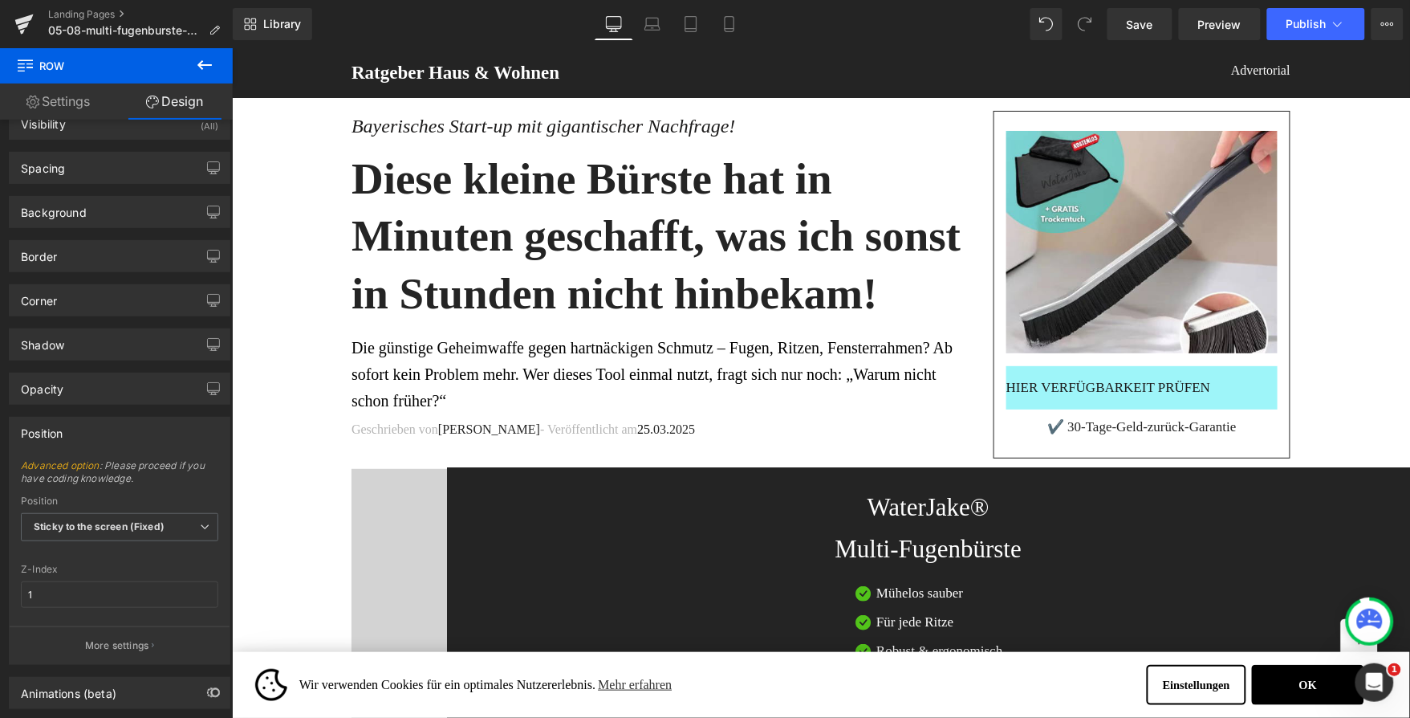
click at [212, 69] on icon at bounding box center [204, 64] width 19 height 19
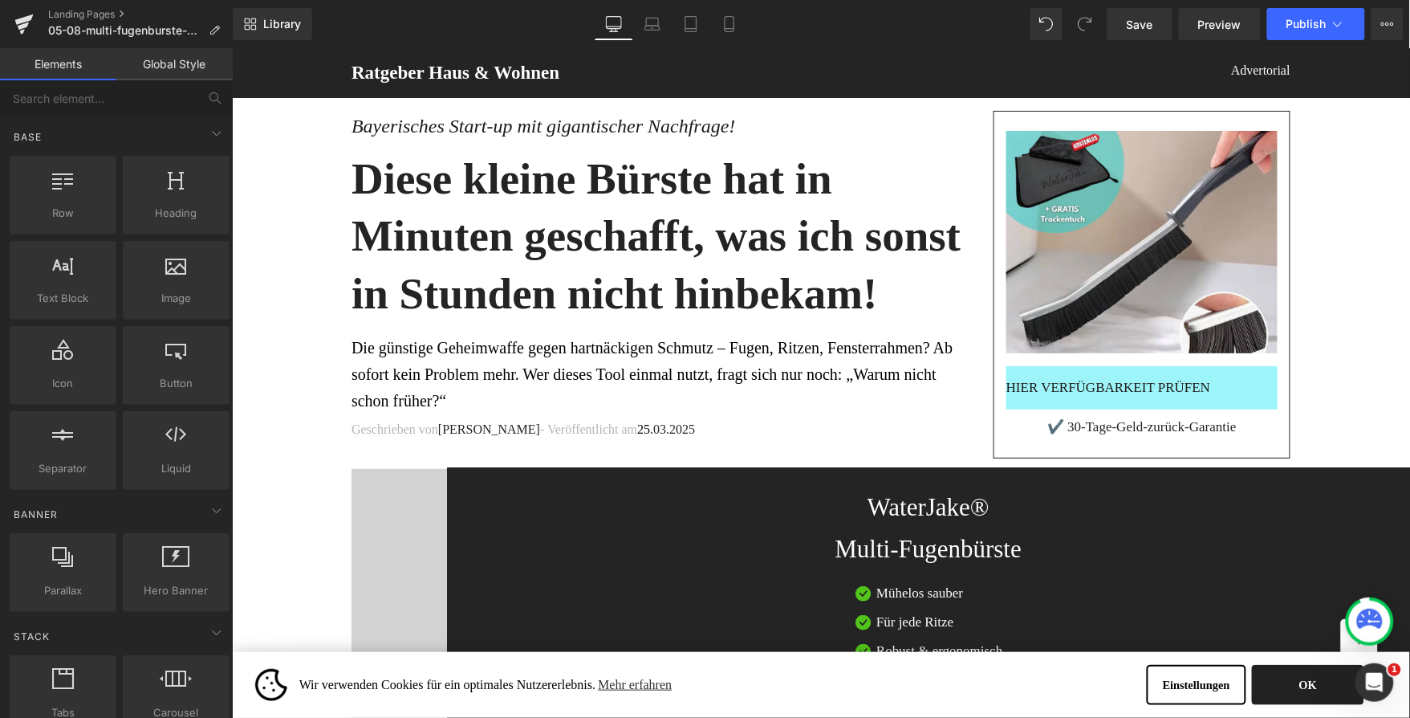
click at [1294, 676] on button "OK" at bounding box center [1307, 684] width 112 height 40
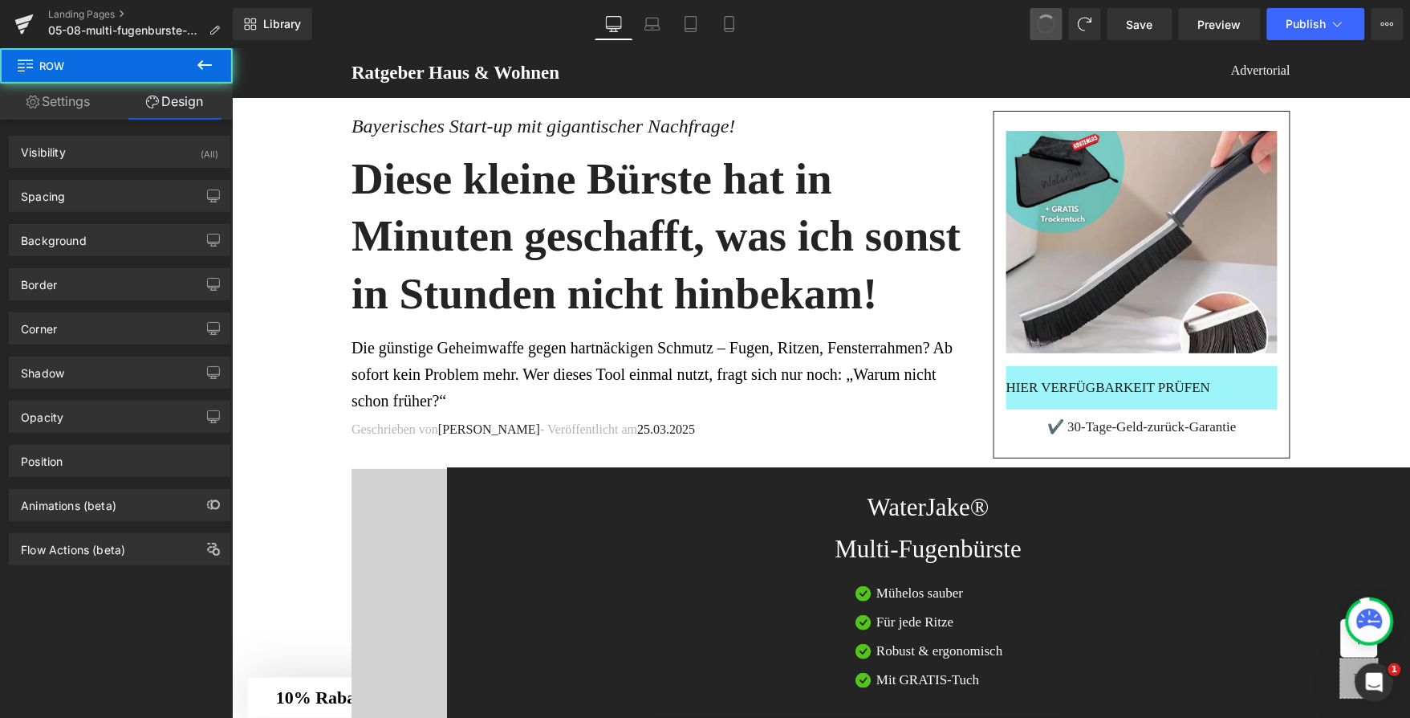
click at [1058, 23] on button at bounding box center [1047, 24] width 32 height 32
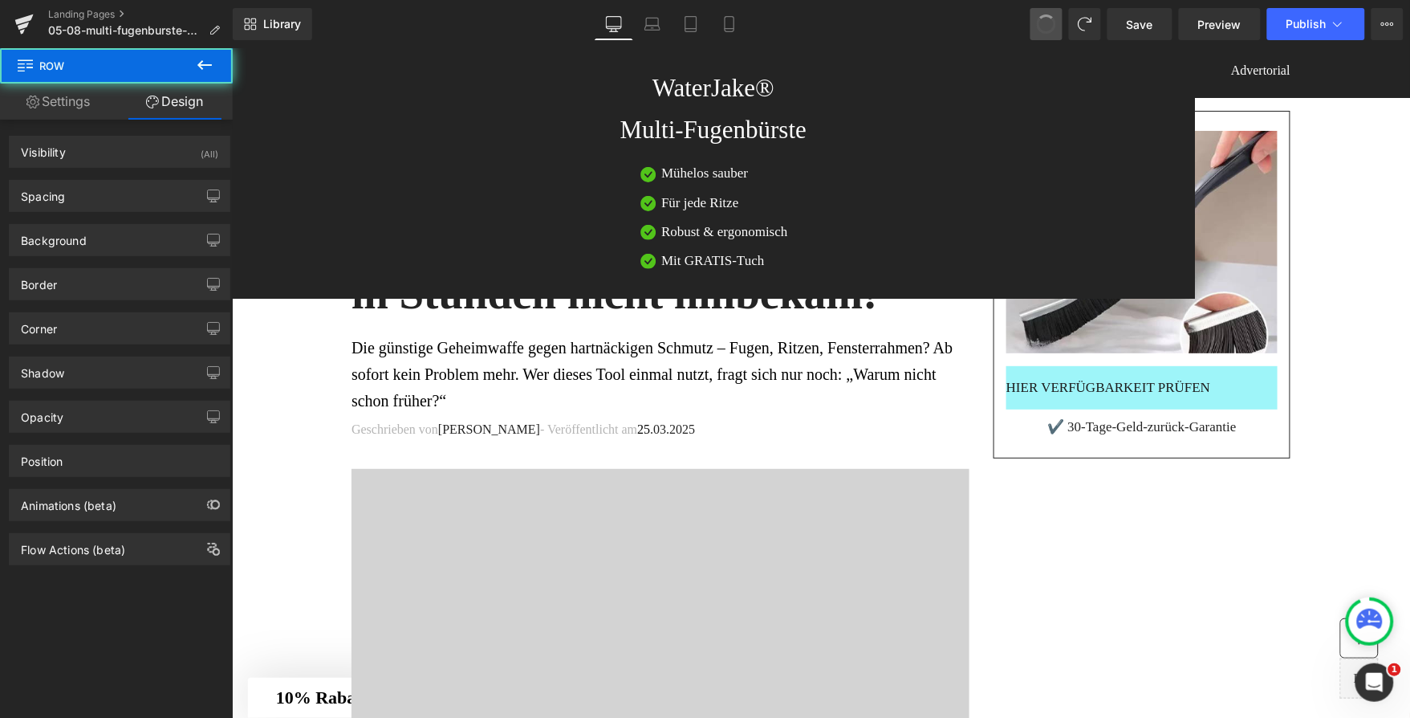
click at [1058, 23] on button at bounding box center [1047, 24] width 32 height 32
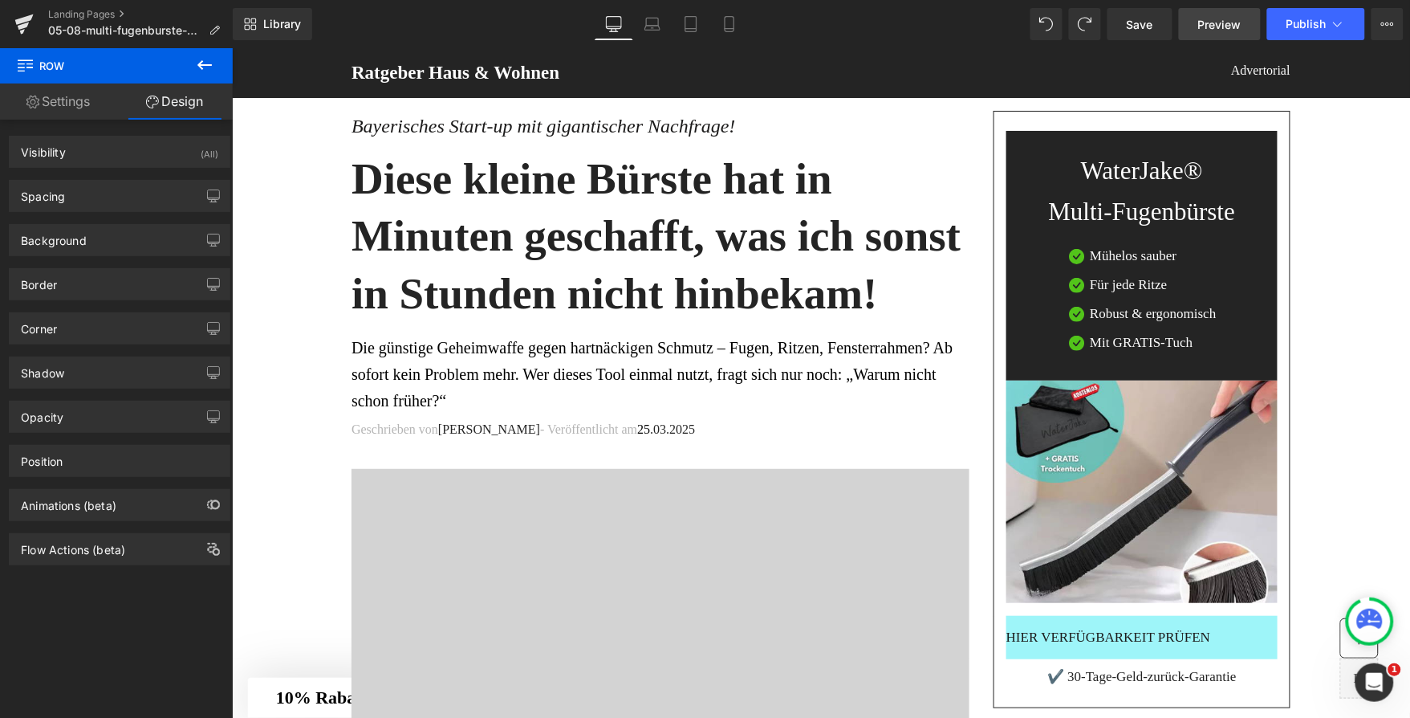
click at [1224, 24] on span "Preview" at bounding box center [1219, 24] width 43 height 17
